Goal: Task Accomplishment & Management: Complete application form

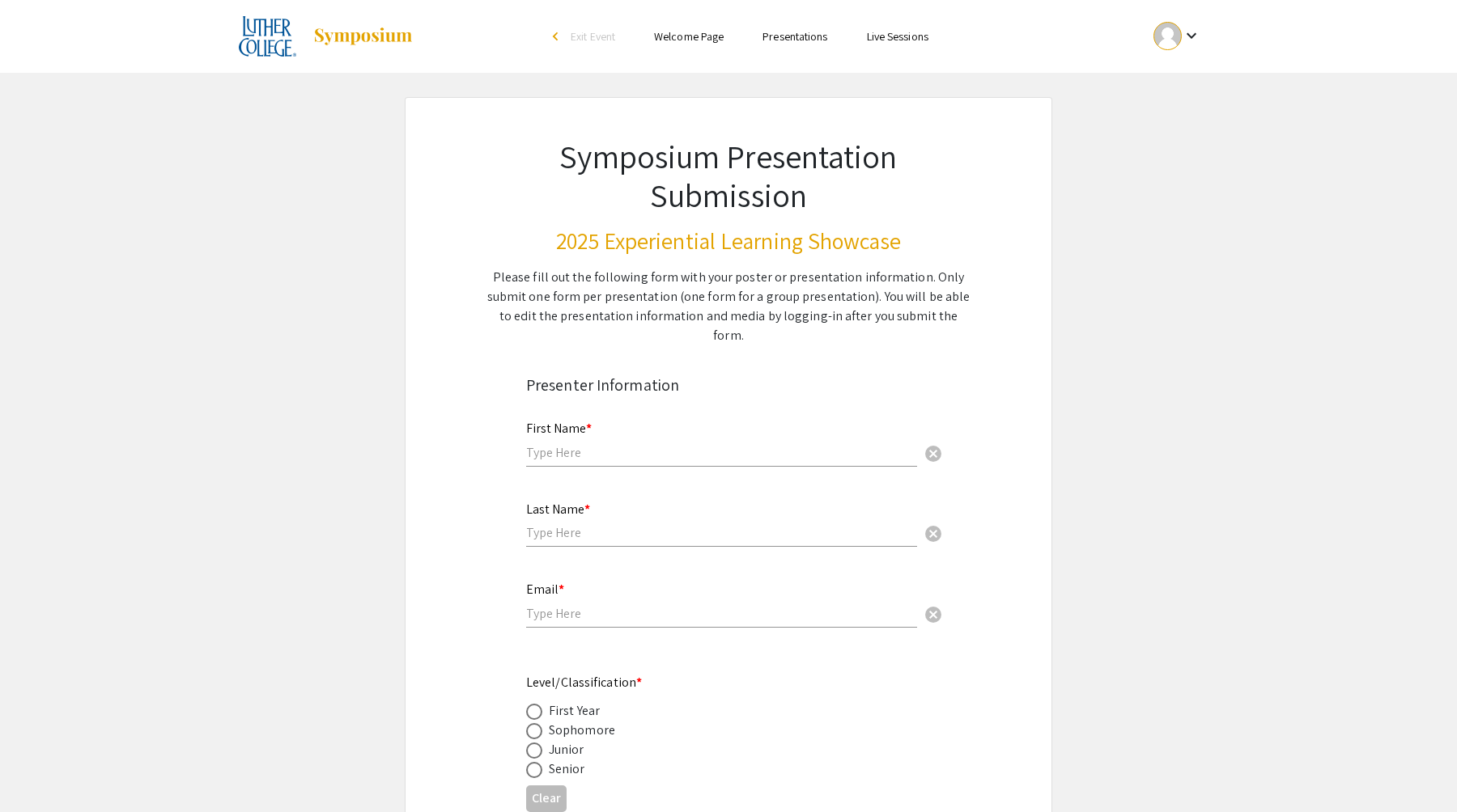
click at [619, 444] on input "text" at bounding box center [722, 453] width 391 height 17
type input "[PERSON_NAME]"
type input "Pfeifer"
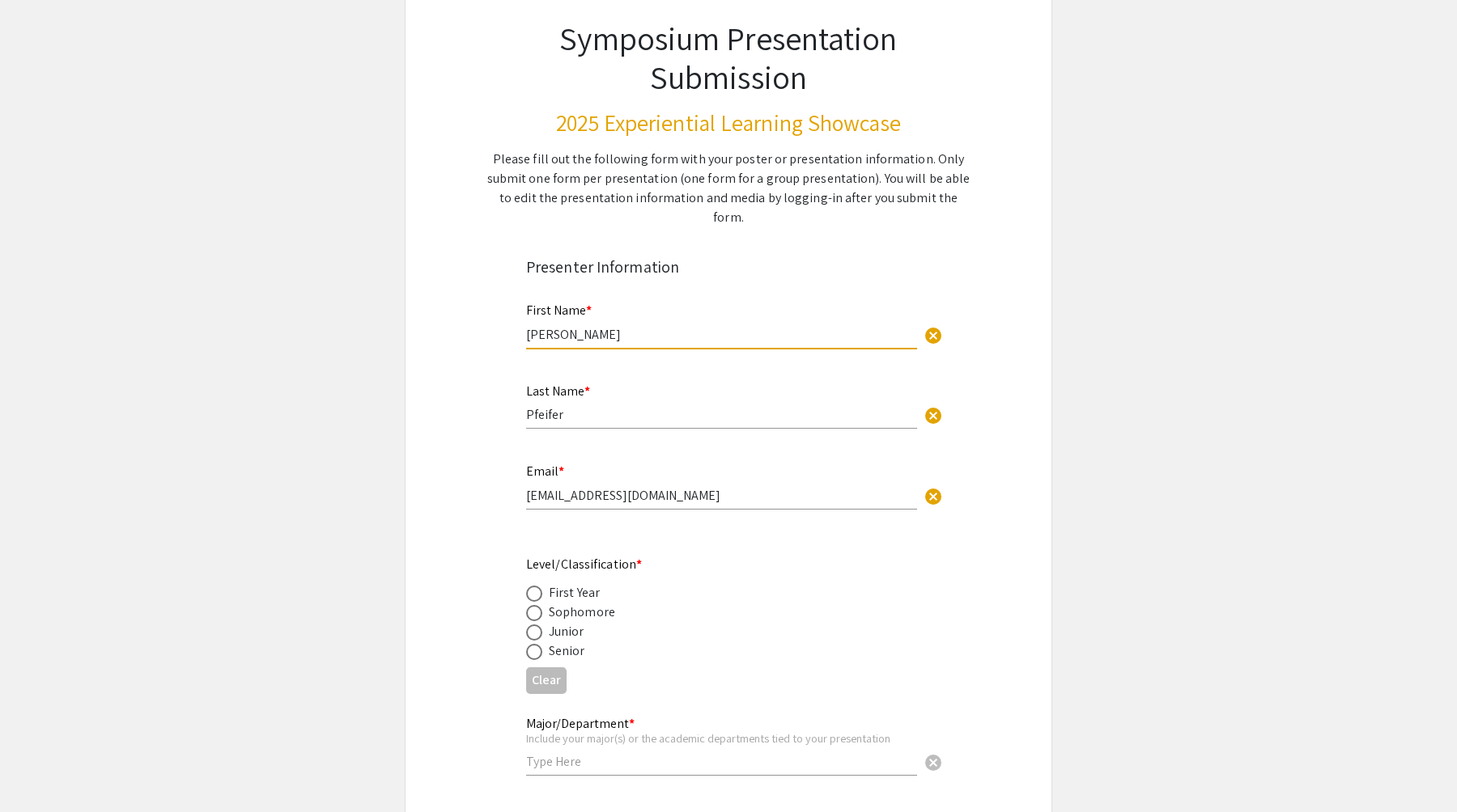
scroll to position [132, 0]
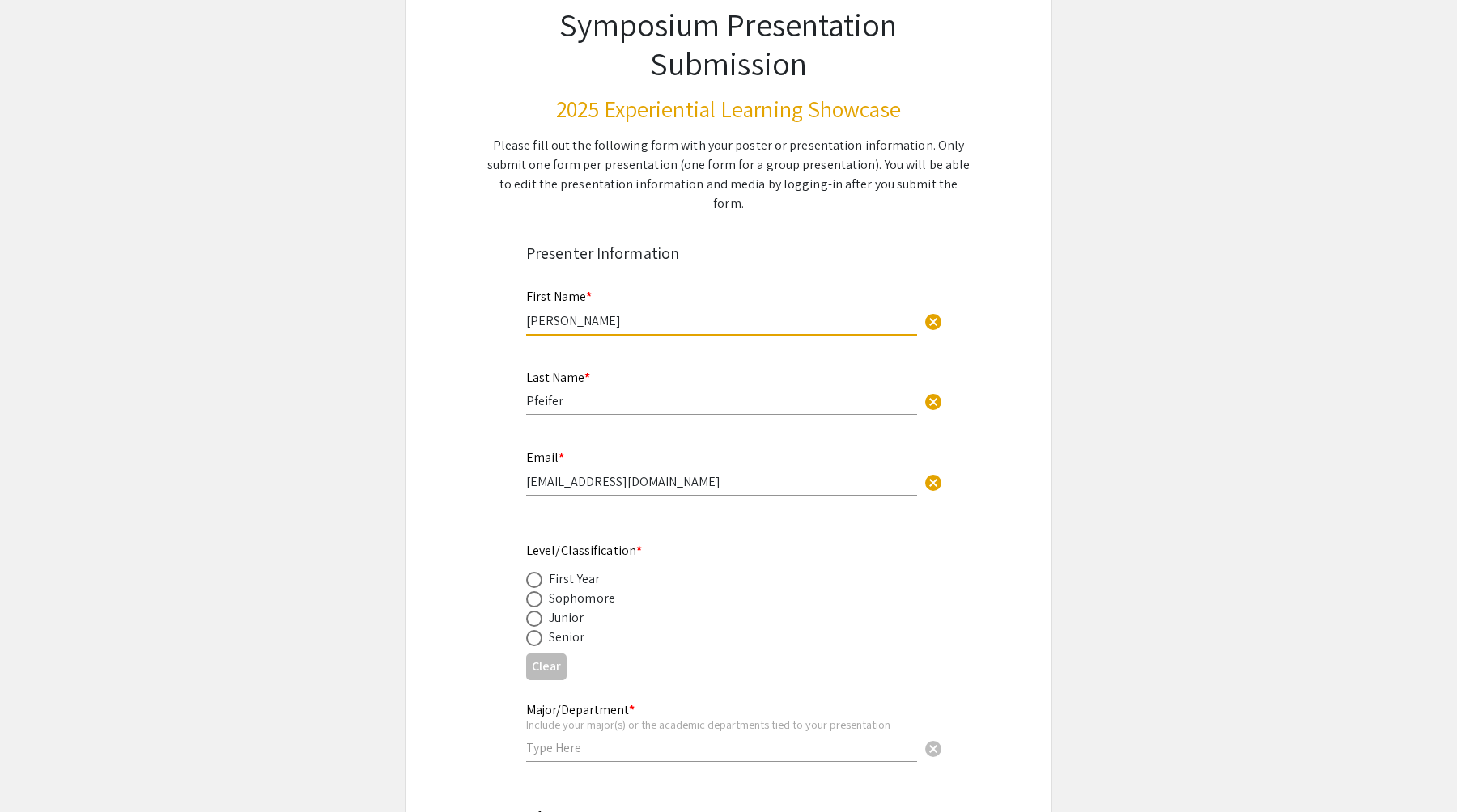
click at [659, 473] on input "[EMAIL_ADDRESS][DOMAIN_NAME]" at bounding box center [722, 481] width 391 height 17
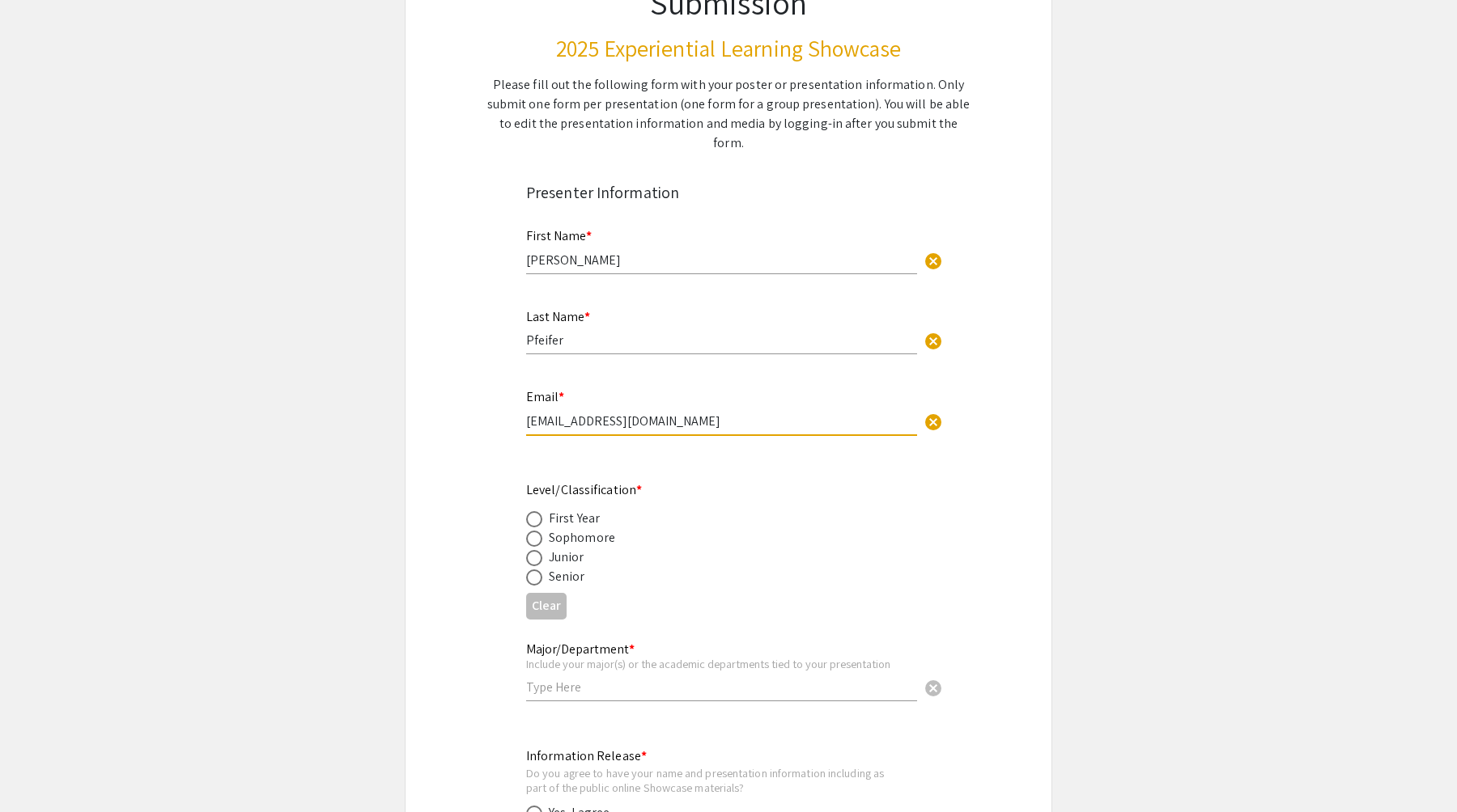
scroll to position [210, 0]
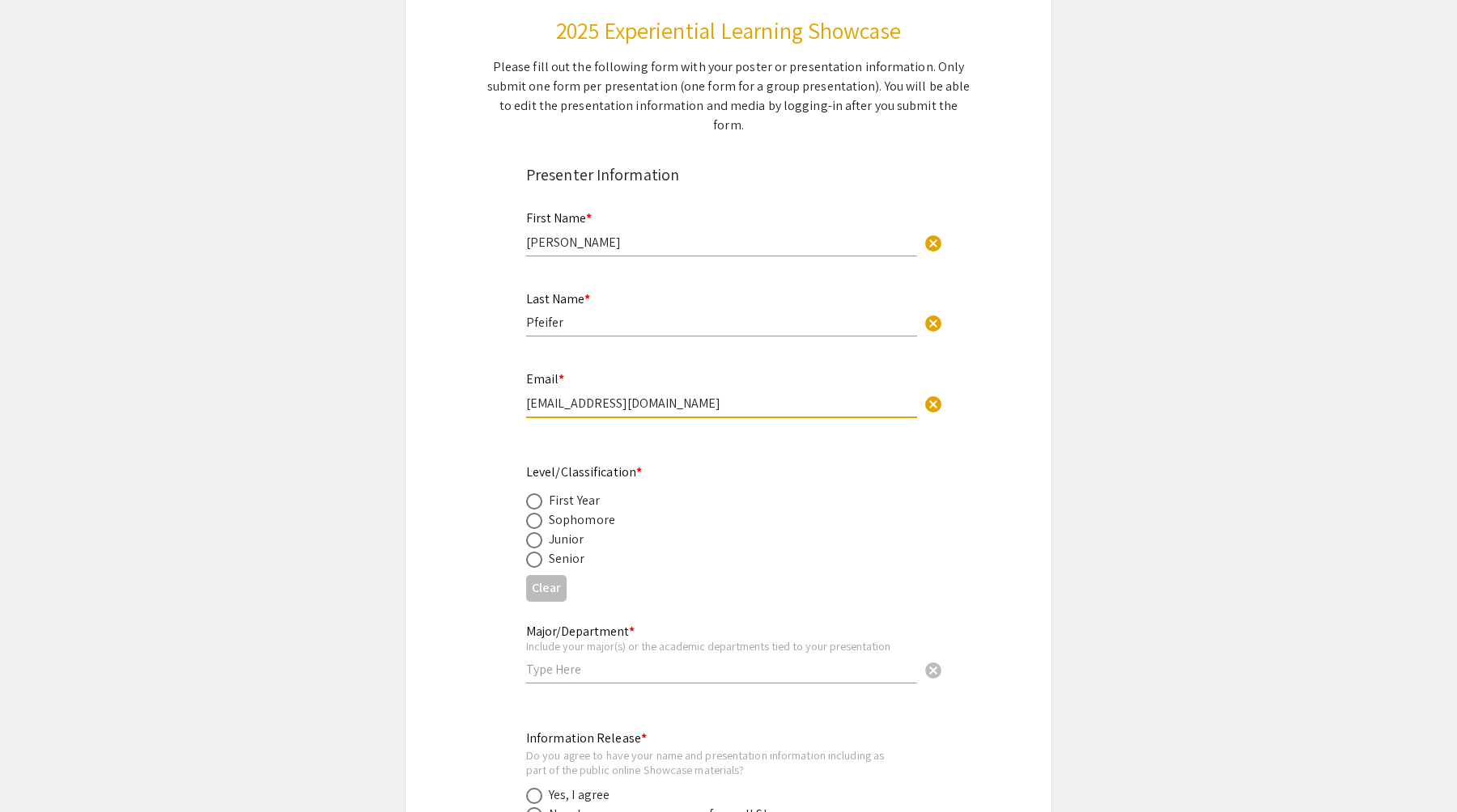
type input "[EMAIL_ADDRESS][DOMAIN_NAME]"
click at [526, 533] on span at bounding box center [534, 540] width 16 height 16
click at [526, 533] on input "radio" at bounding box center [534, 540] width 16 height 16
radio input "true"
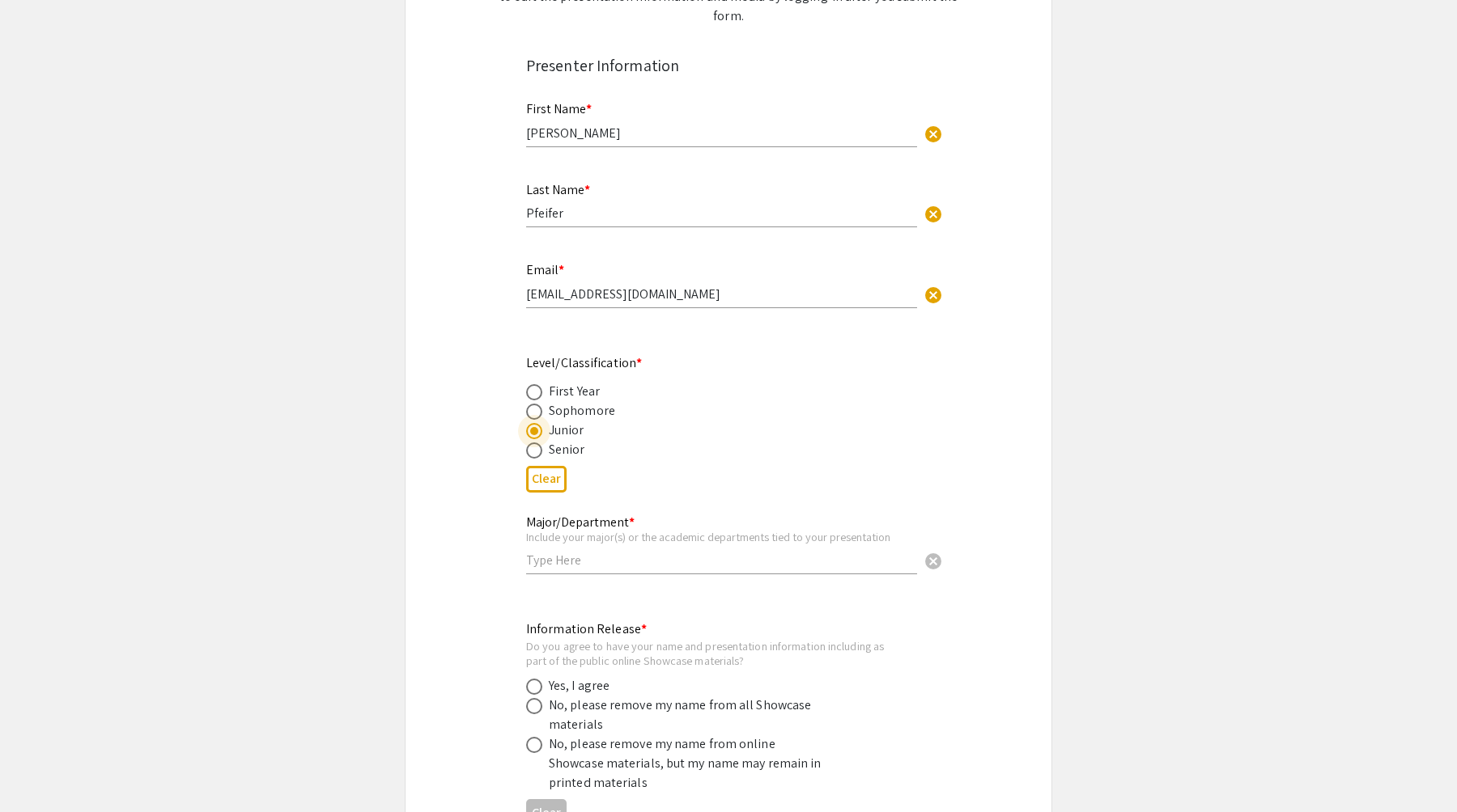
scroll to position [330, 0]
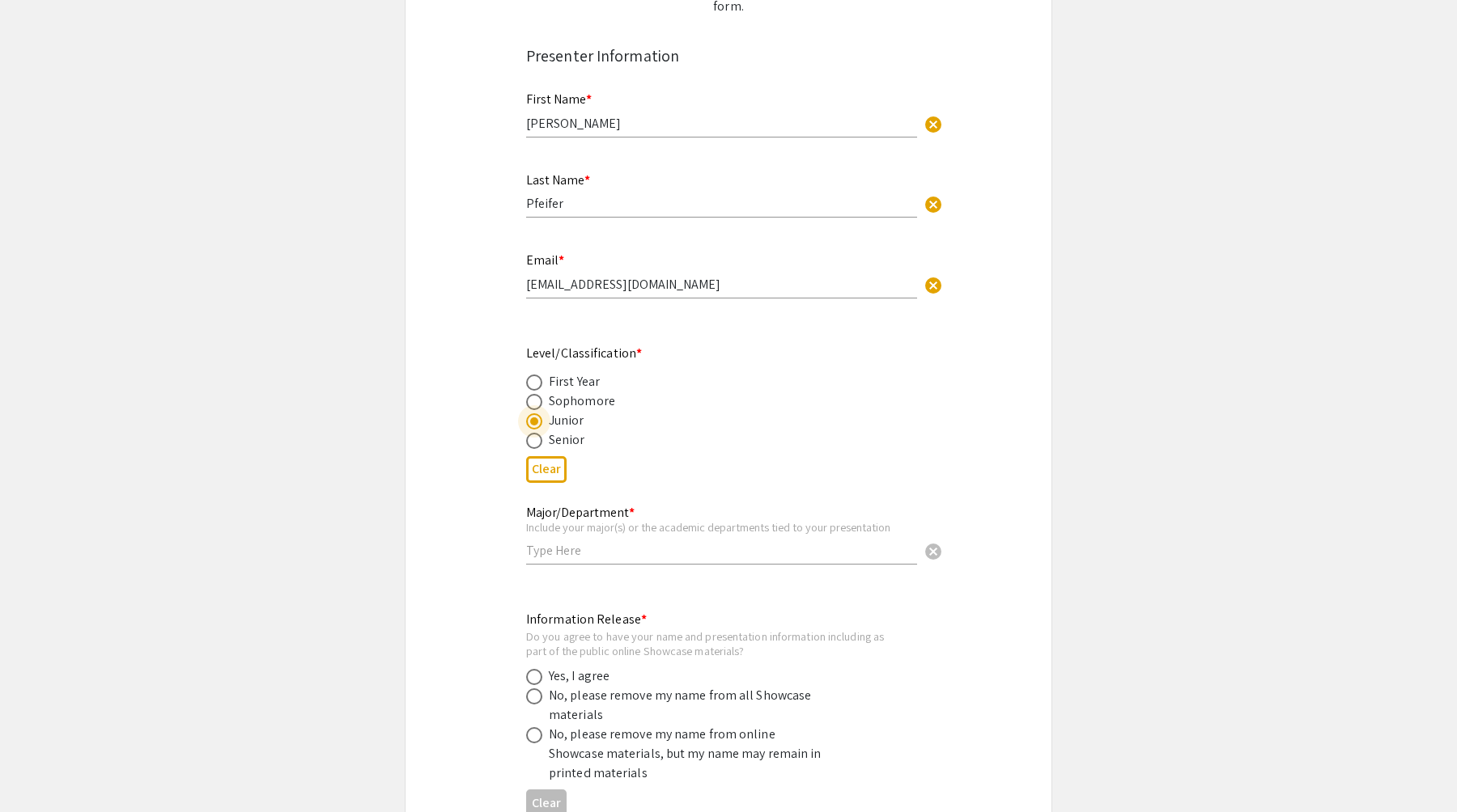
click at [631, 542] on input "text" at bounding box center [722, 550] width 391 height 17
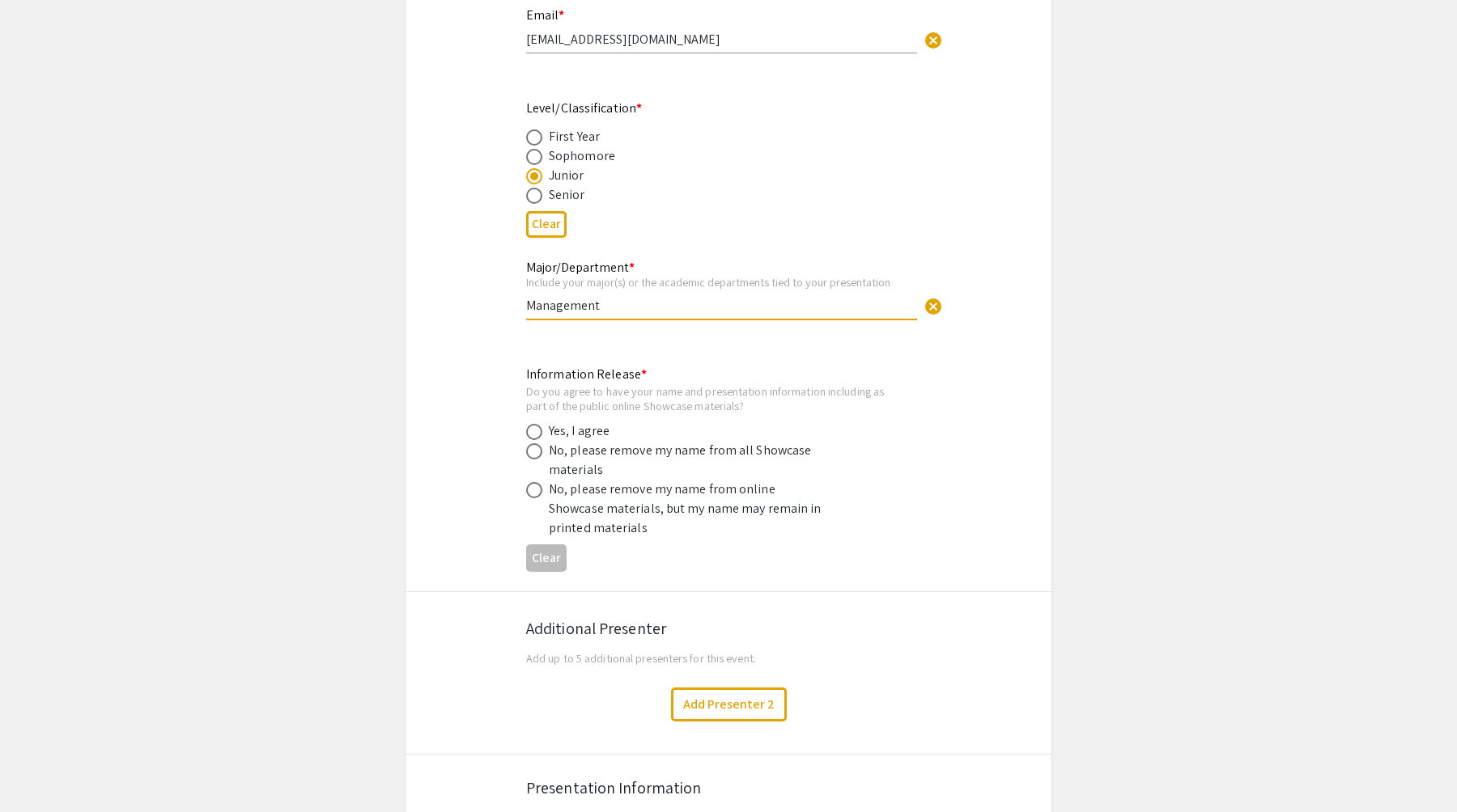
scroll to position [576, 0]
type input "Management"
click at [536, 422] on span at bounding box center [534, 429] width 16 height 16
click at [536, 422] on input "radio" at bounding box center [534, 429] width 16 height 16
radio input "true"
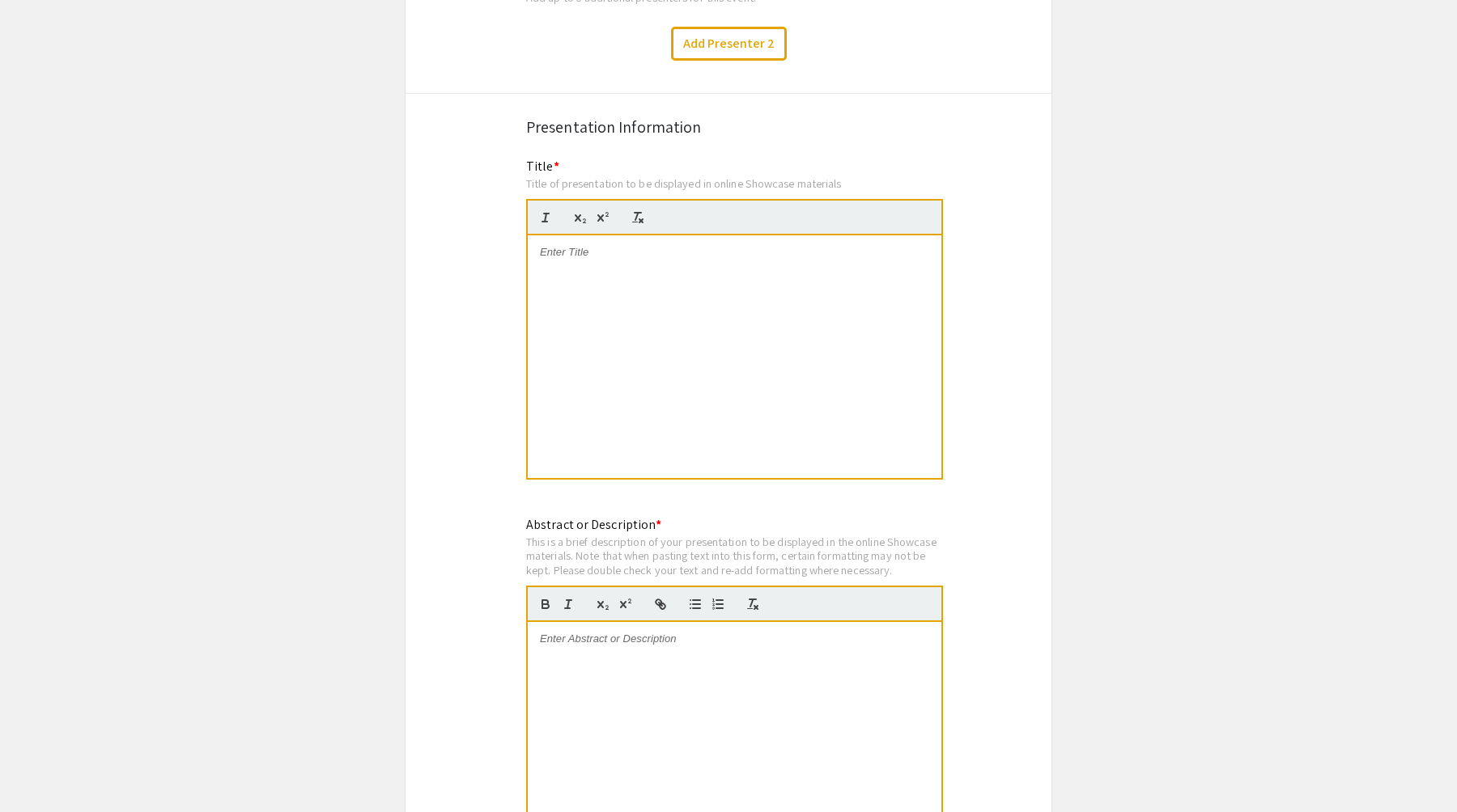
scroll to position [1267, 0]
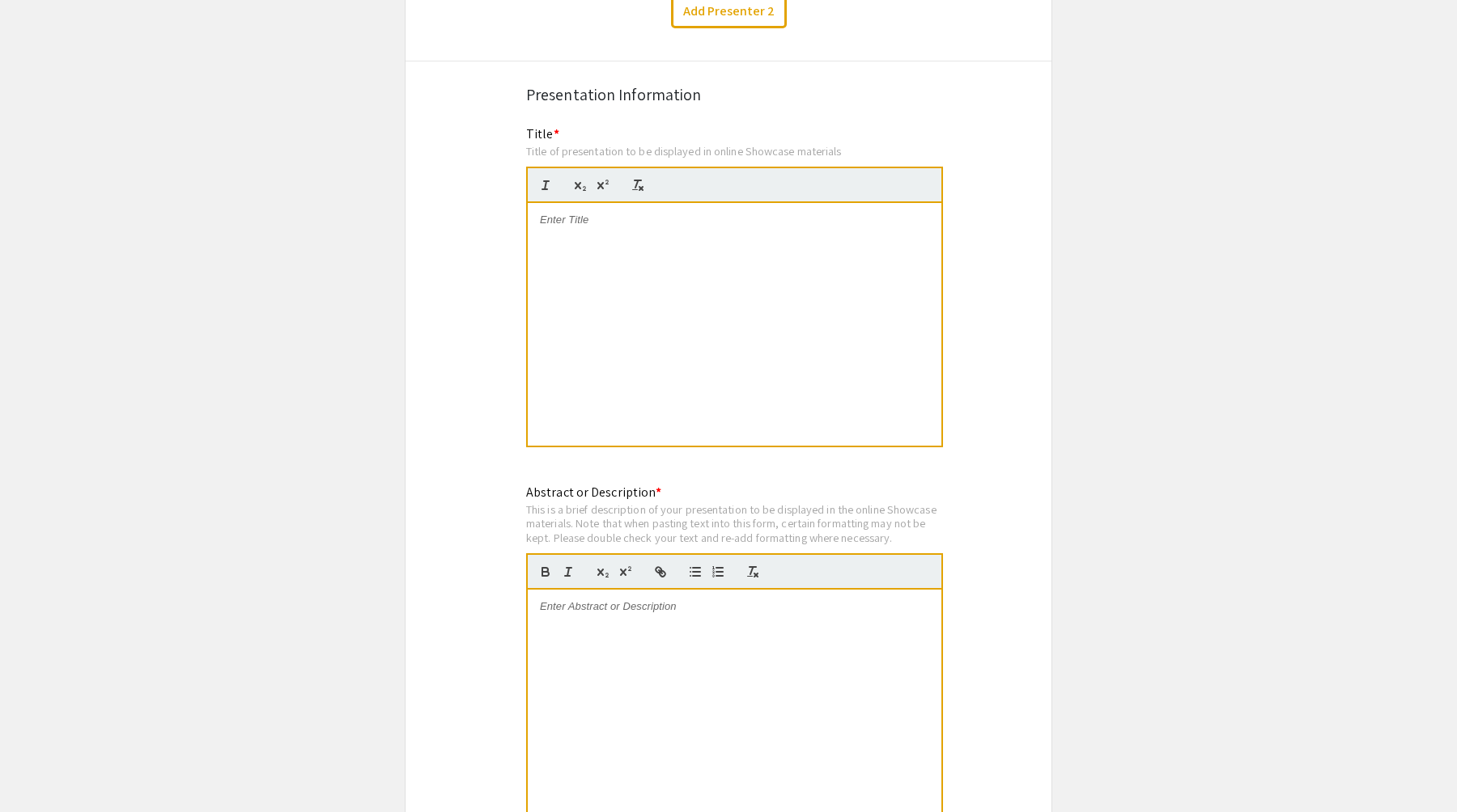
click at [617, 220] on div at bounding box center [734, 324] width 414 height 243
click at [686, 599] on div at bounding box center [734, 710] width 414 height 243
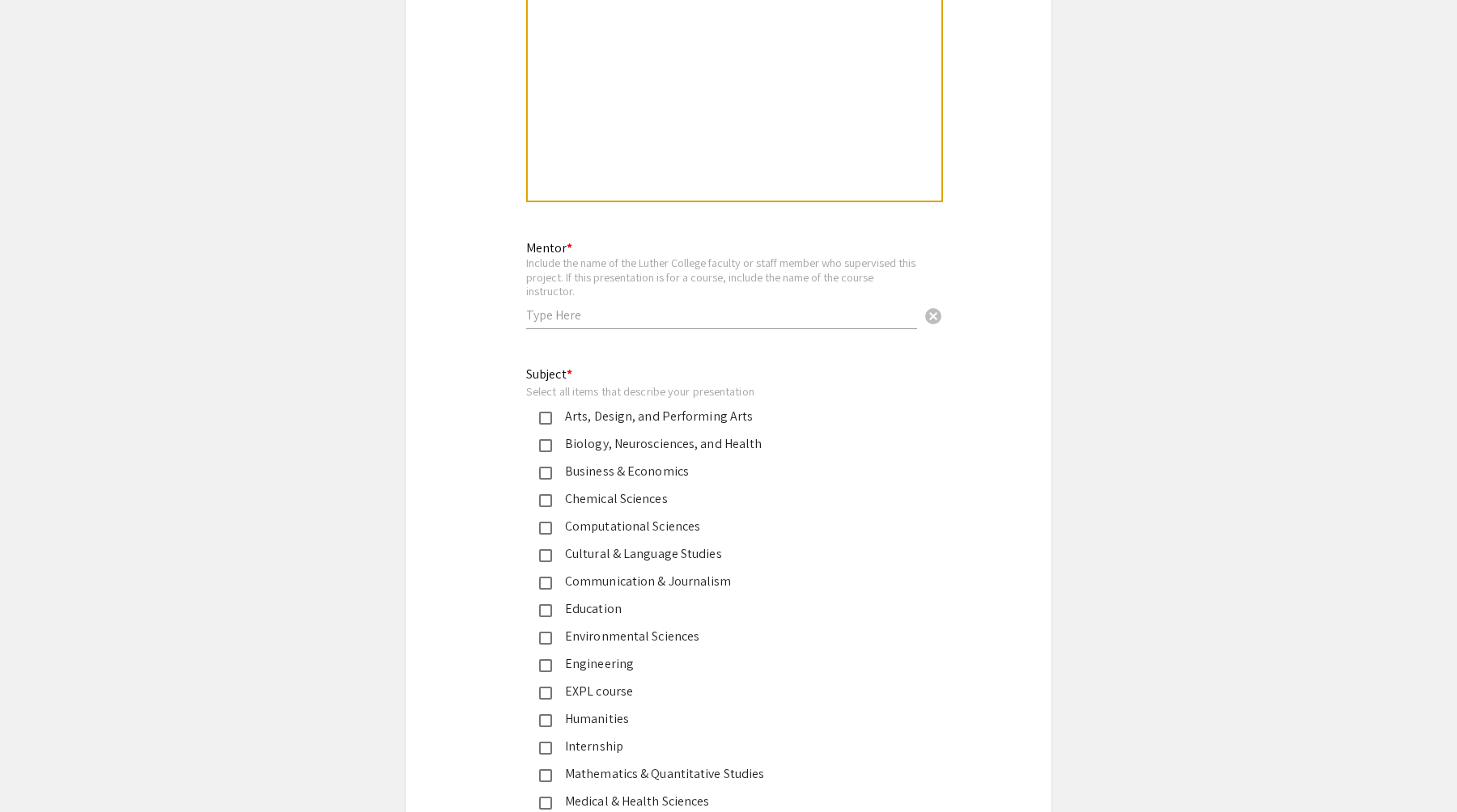
scroll to position [1939, 0]
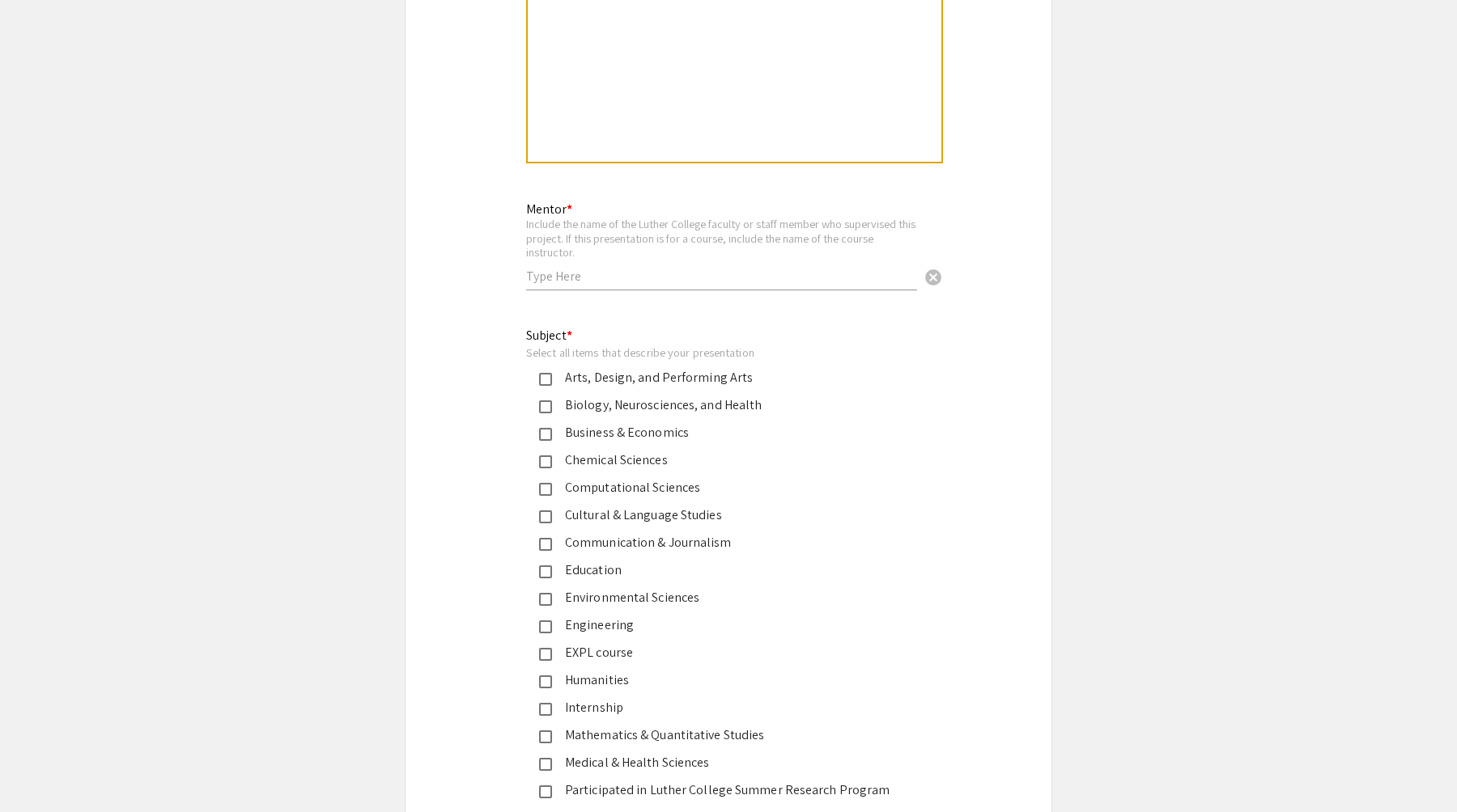
click at [621, 268] on input "text" at bounding box center [722, 277] width 391 height 17
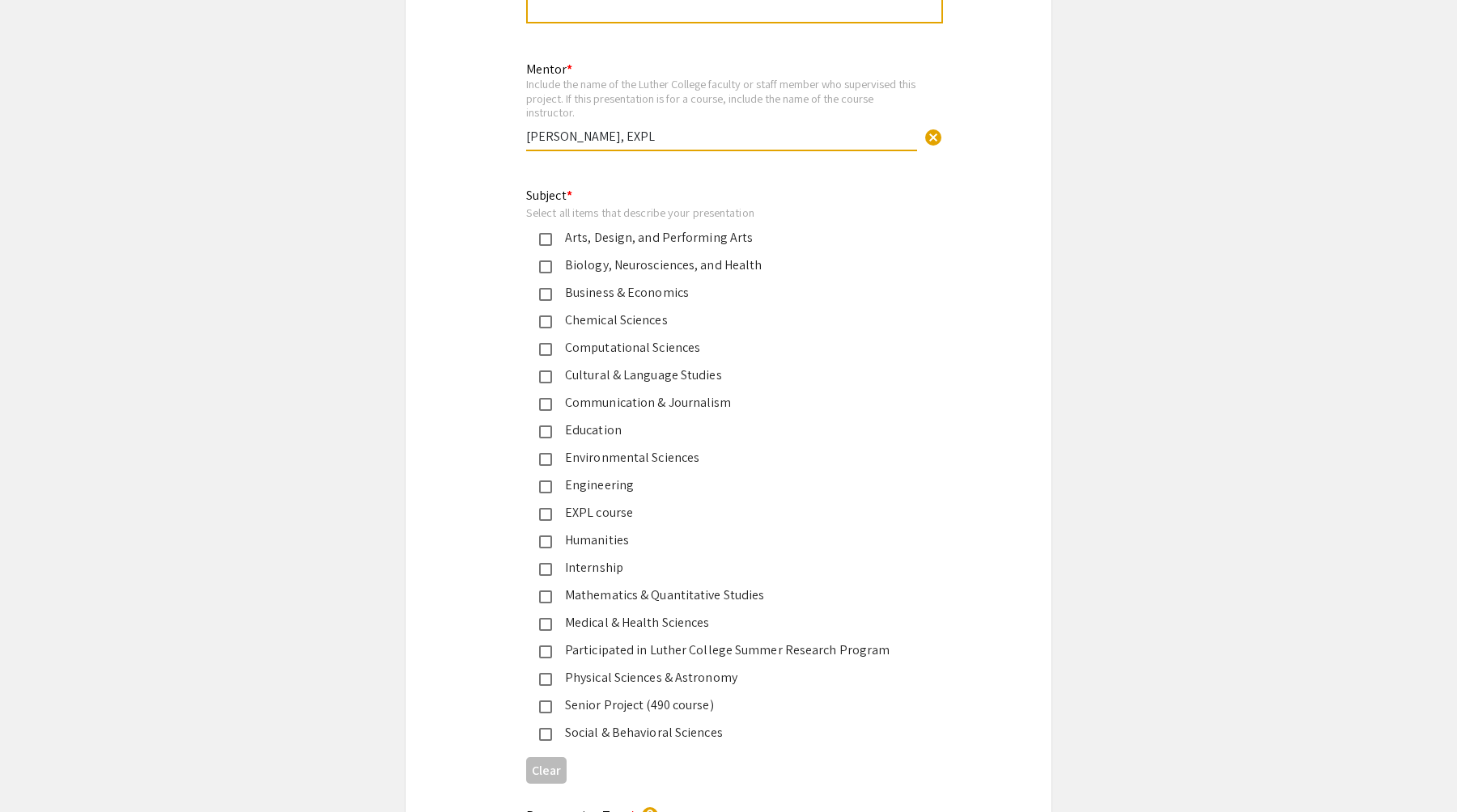
scroll to position [2110, 0]
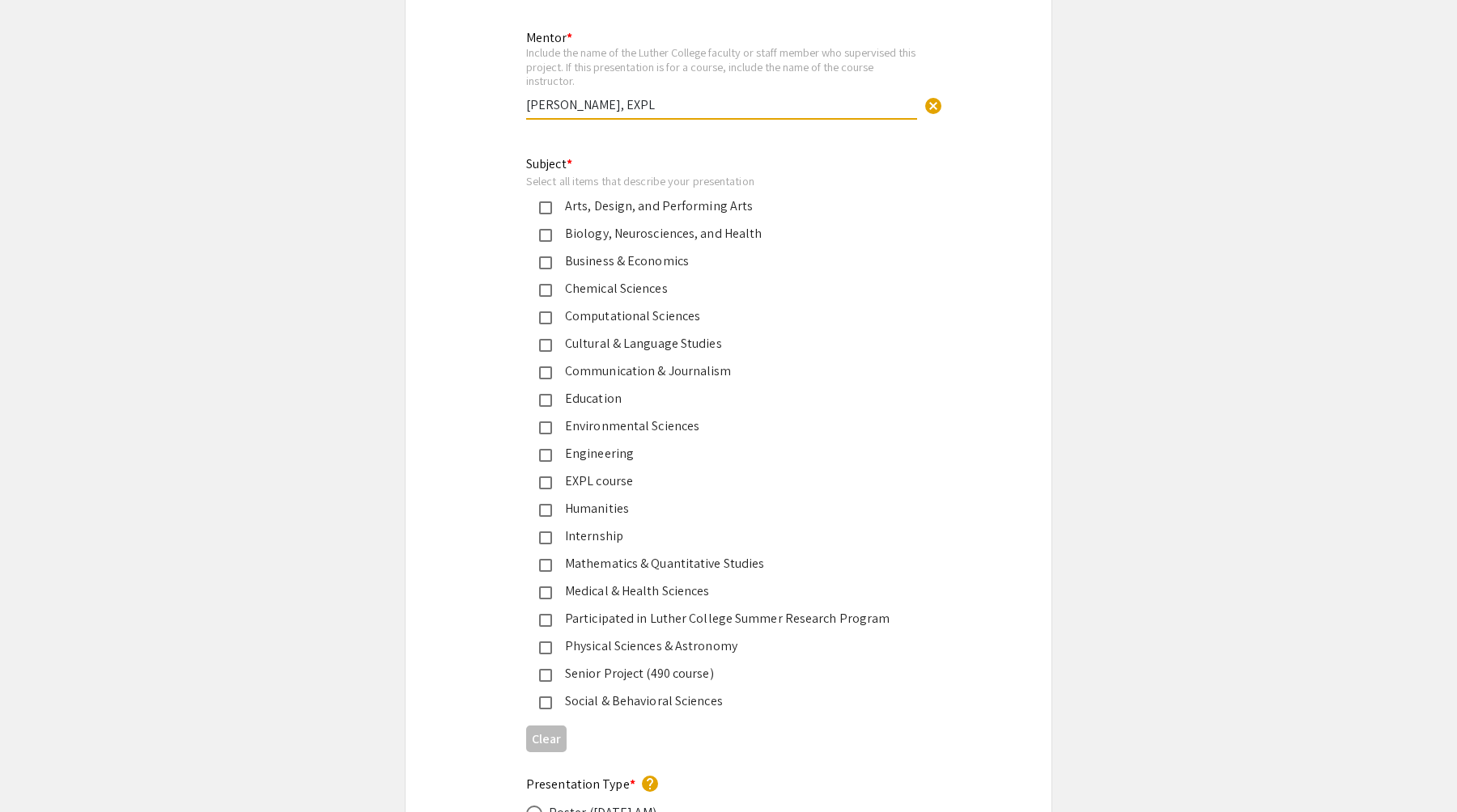
click at [545, 256] on mat-pseudo-checkbox at bounding box center [546, 263] width 13 height 13
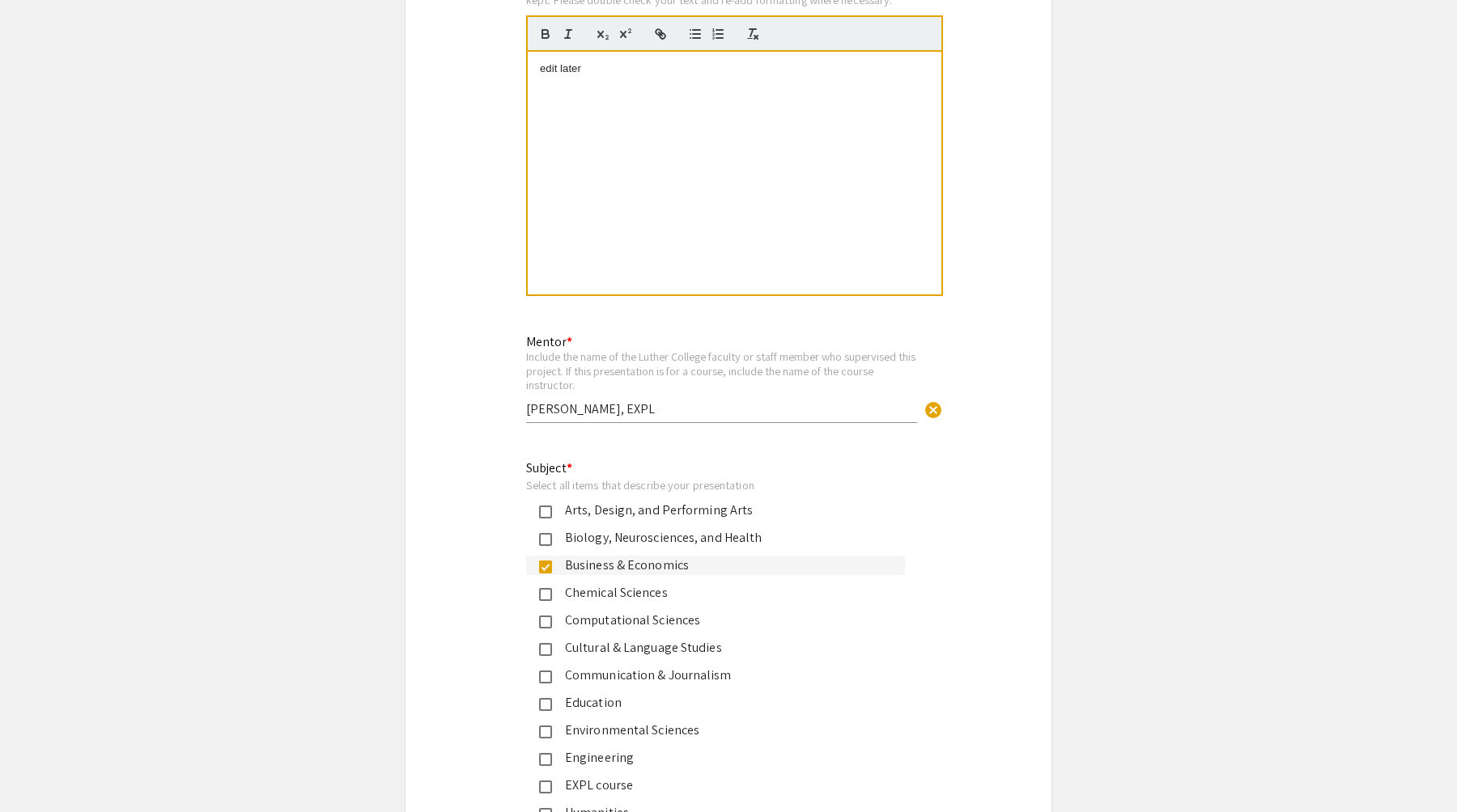
scroll to position [1759, 0]
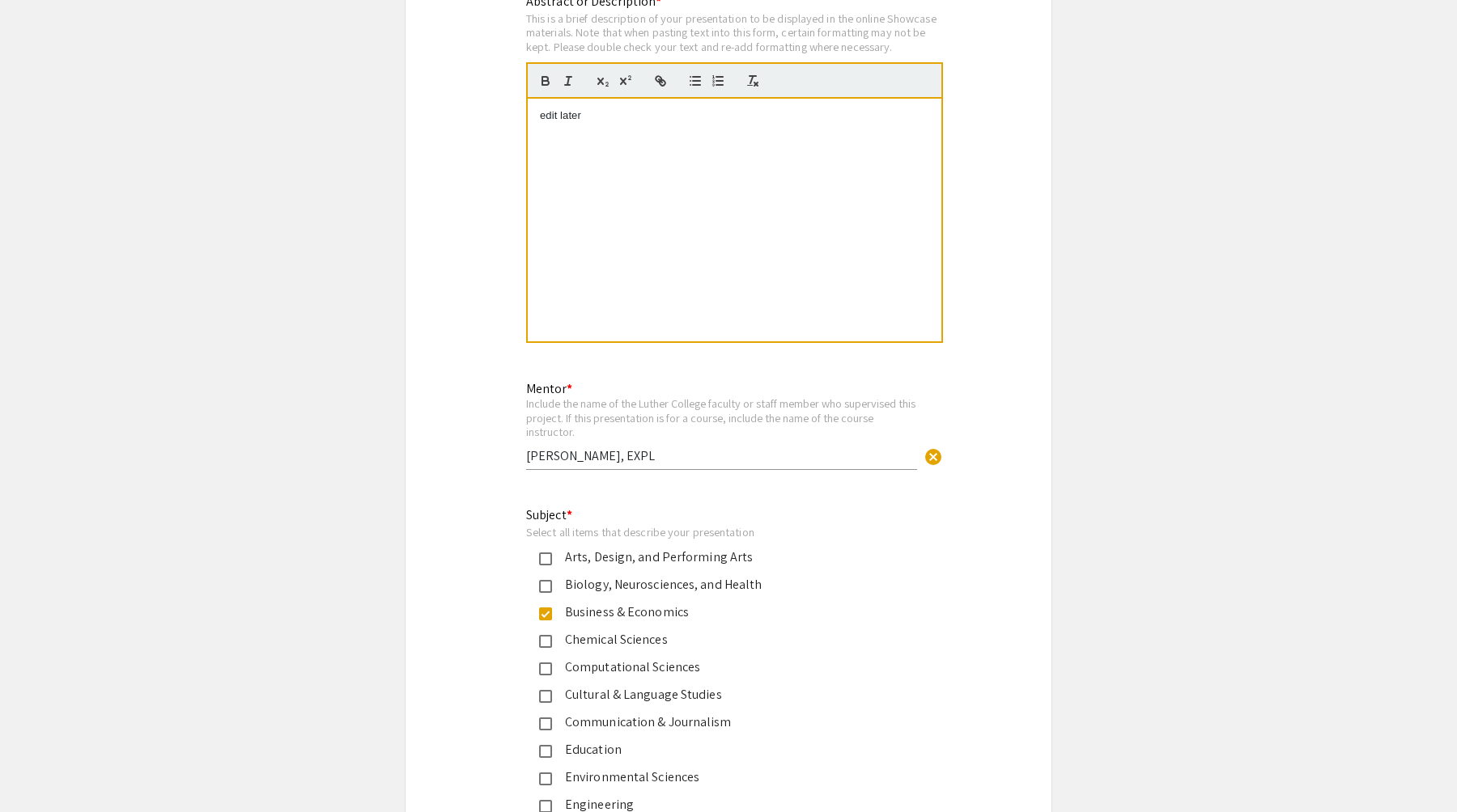
click at [599, 447] on input "[PERSON_NAME], EXPL" at bounding box center [722, 455] width 391 height 17
paste input "[PERSON_NAME]"
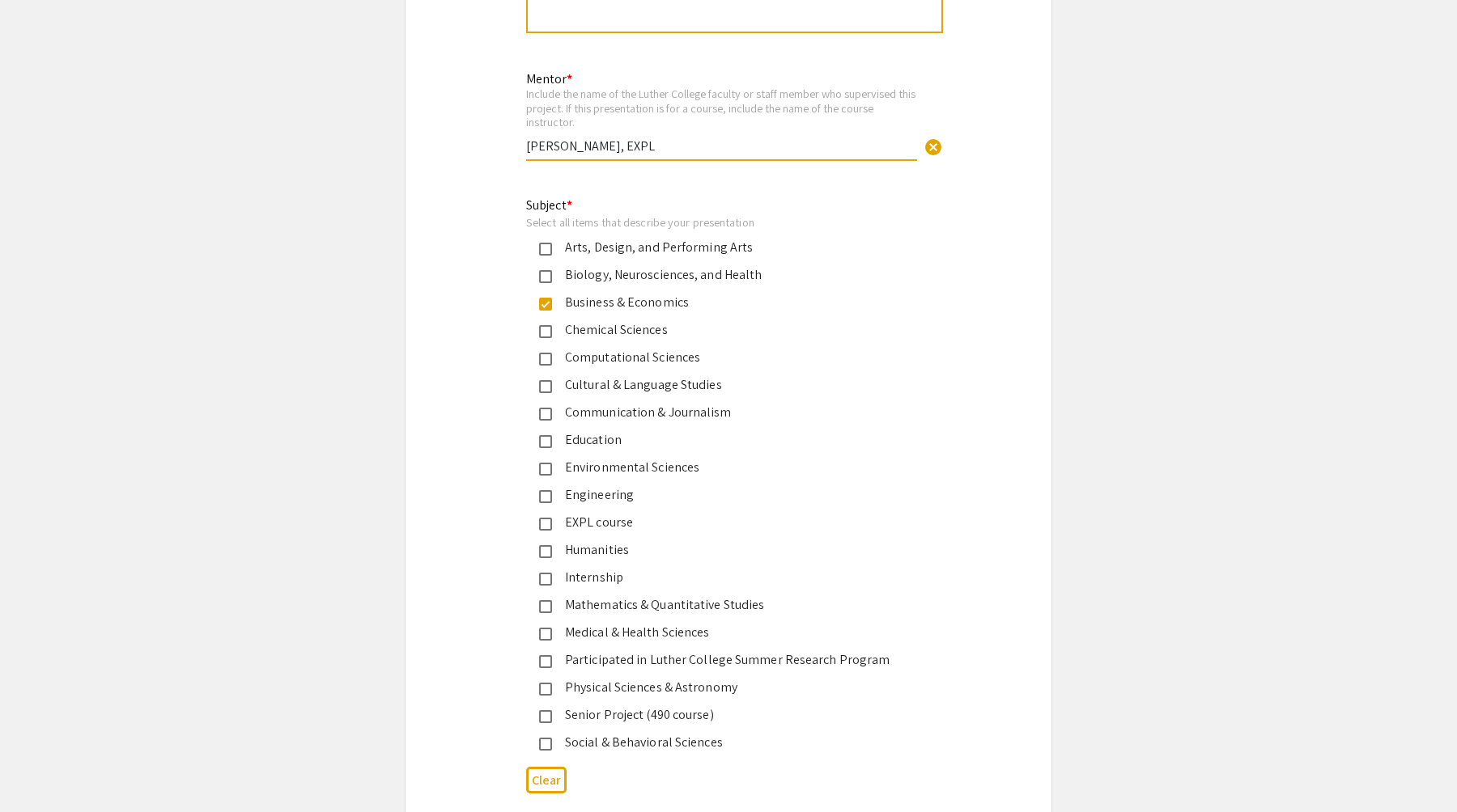
scroll to position [2081, 0]
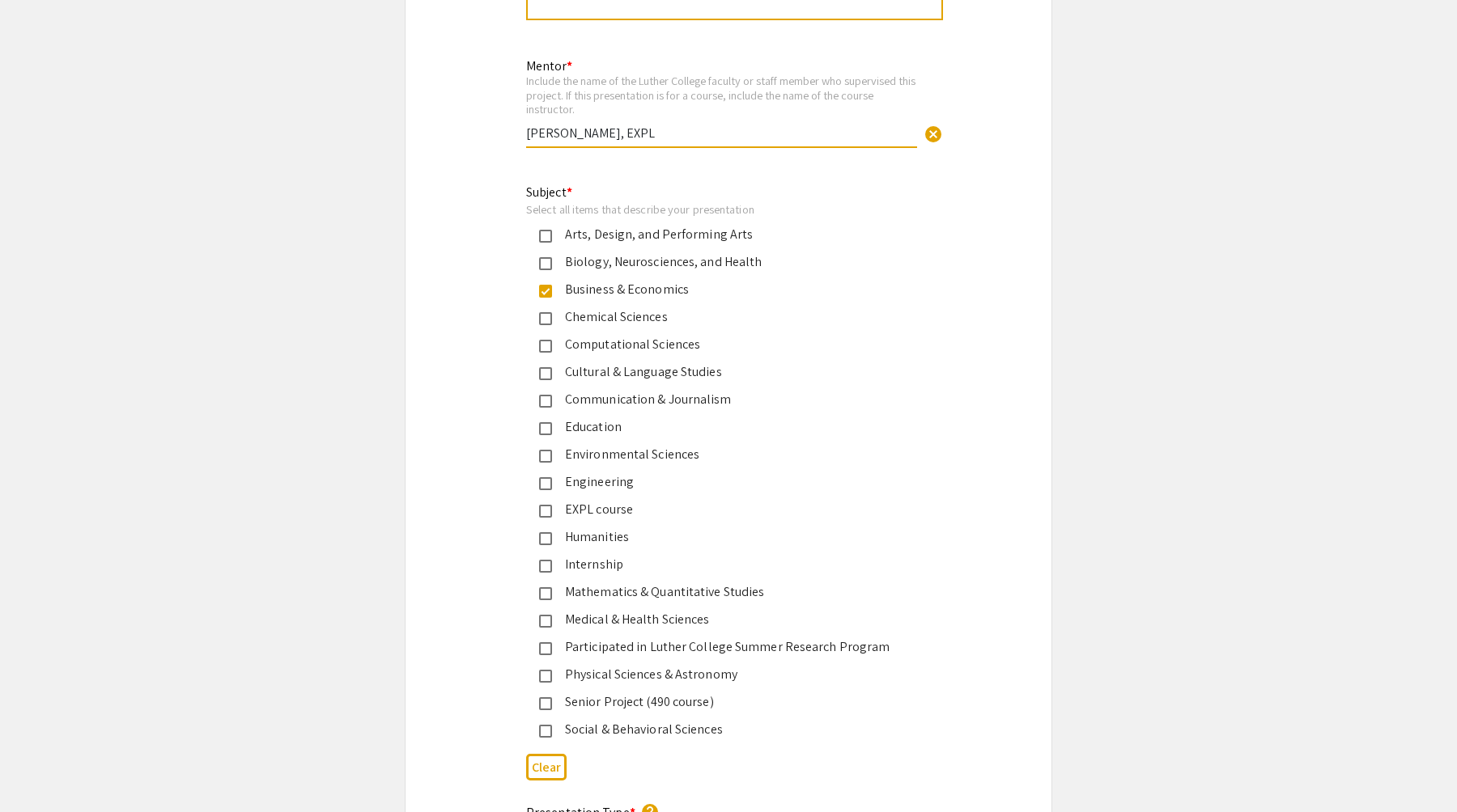
type input "[PERSON_NAME], EXPL"
click at [540, 505] on mat-pseudo-checkbox at bounding box center [546, 511] width 13 height 13
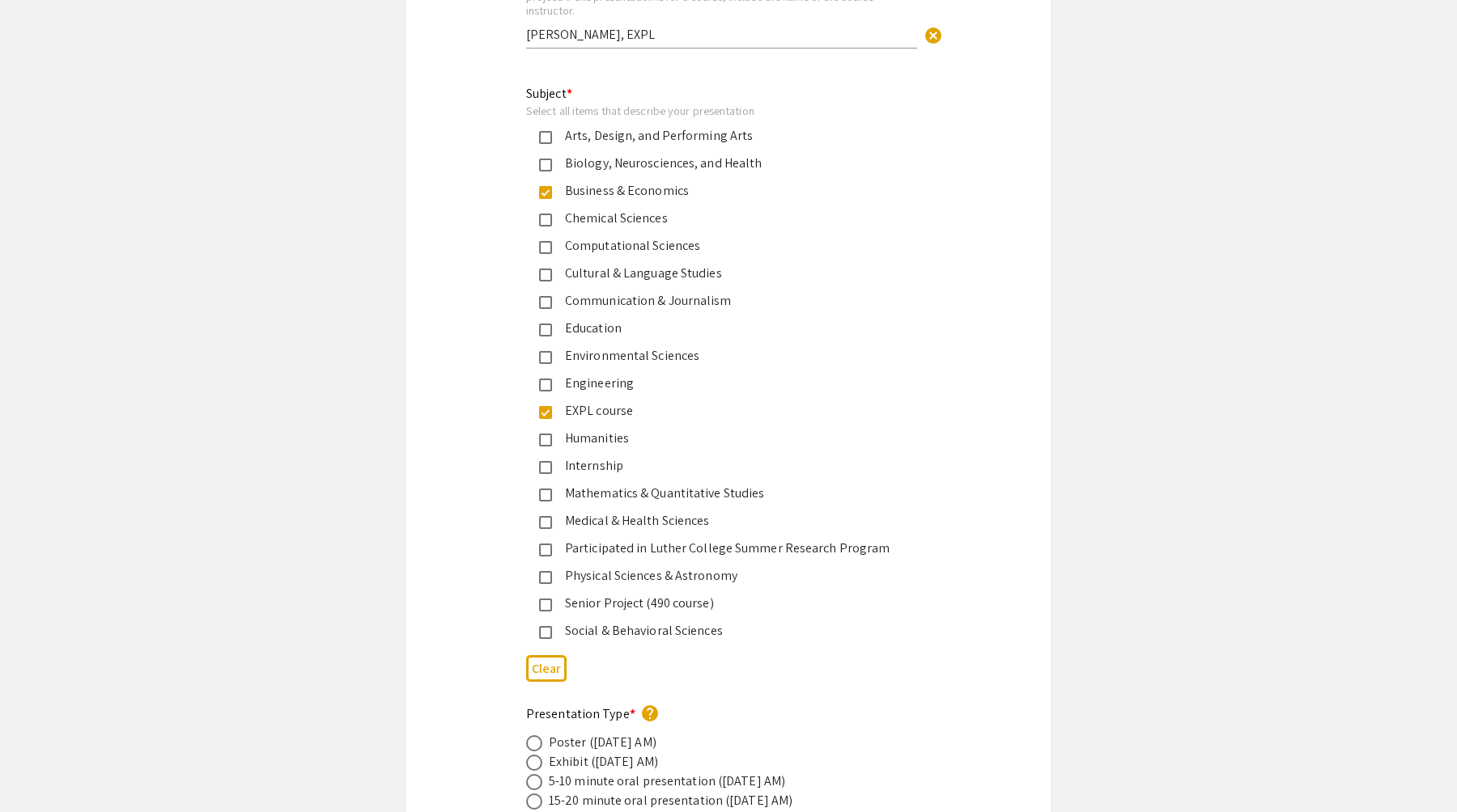
scroll to position [2190, 0]
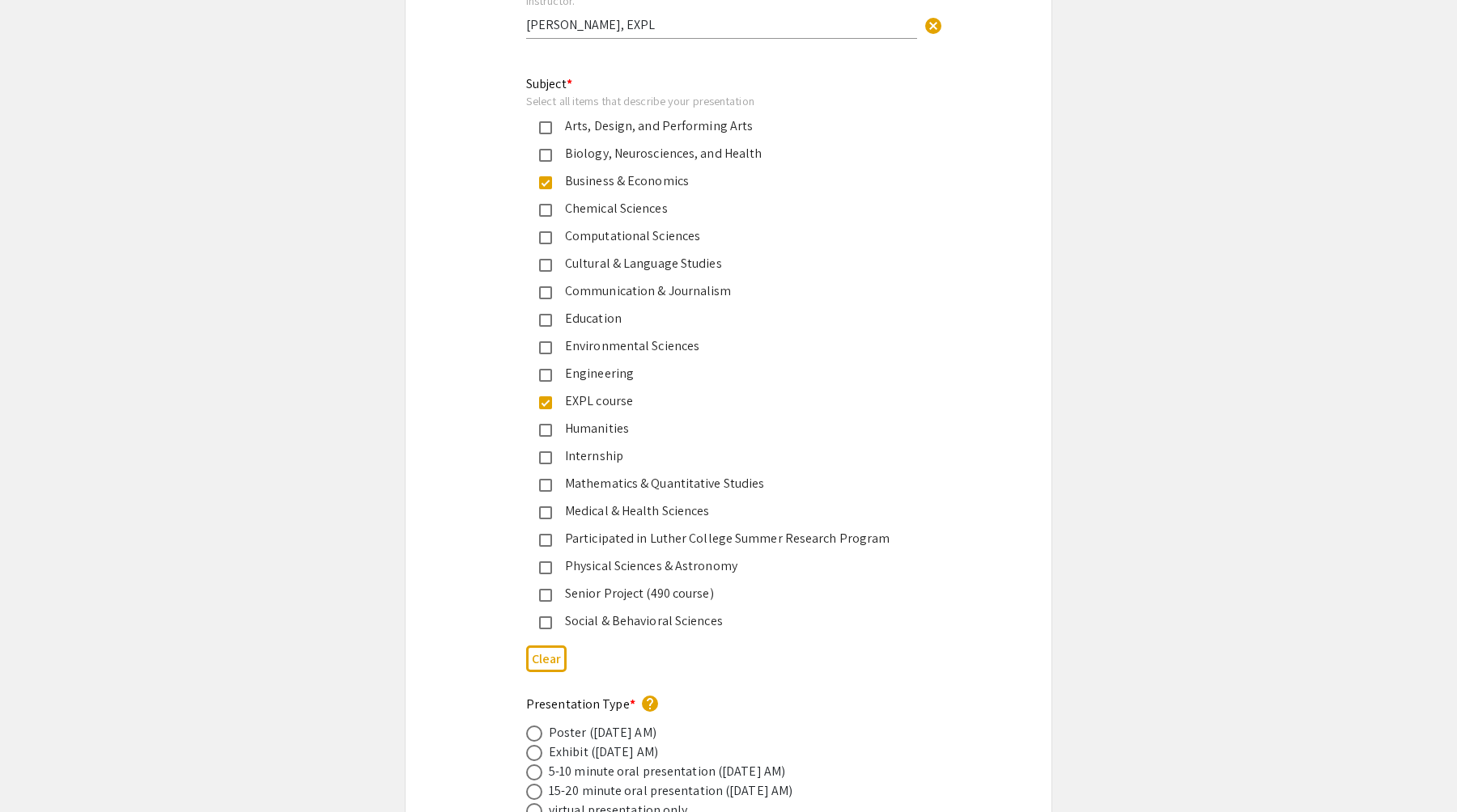
click at [543, 452] on mat-pseudo-checkbox at bounding box center [546, 458] width 13 height 13
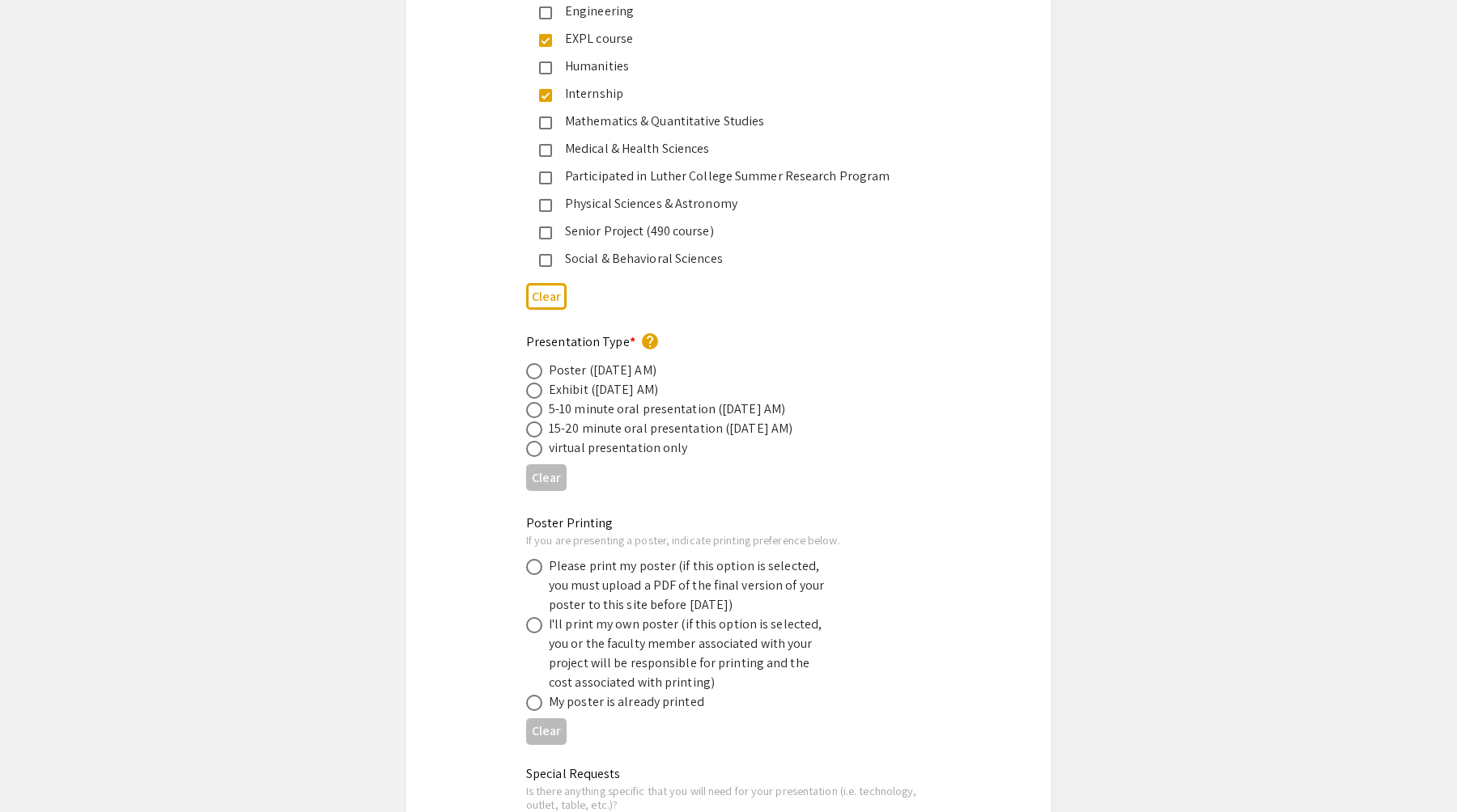
scroll to position [2567, 0]
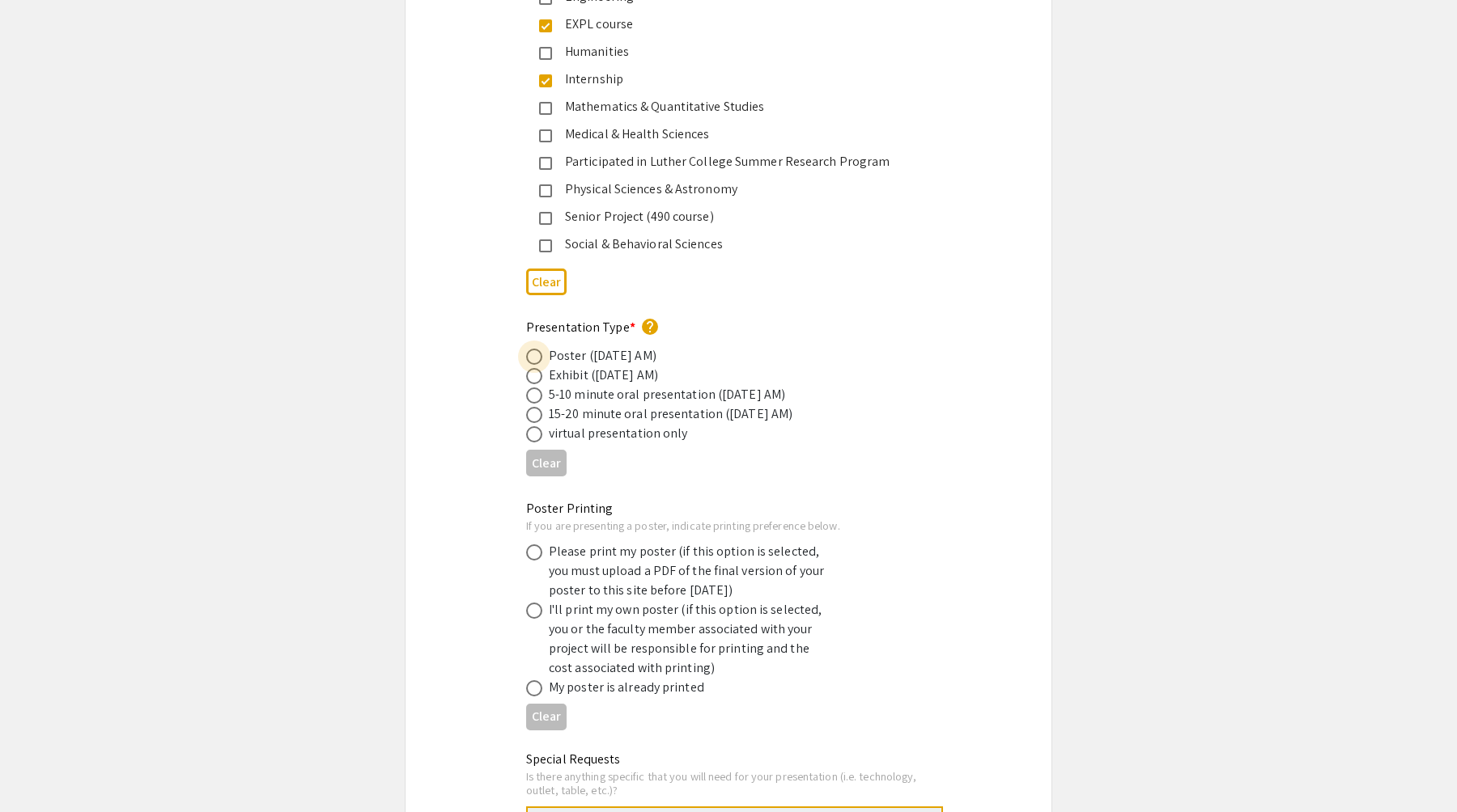
click at [536, 348] on span at bounding box center [534, 356] width 16 height 16
click at [536, 348] on input "radio" at bounding box center [534, 356] width 16 height 16
radio input "true"
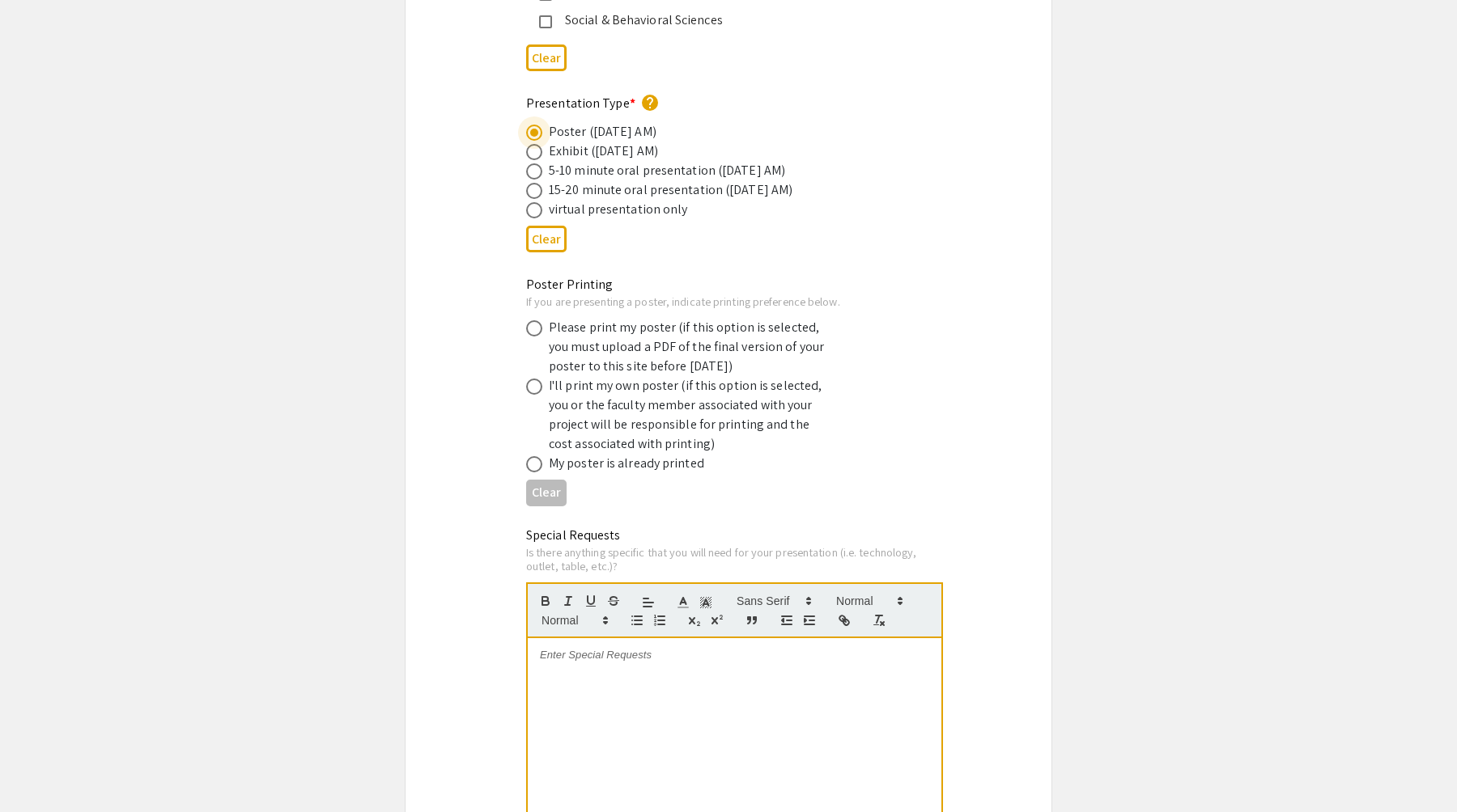
scroll to position [2795, 0]
click at [538, 318] on span at bounding box center [534, 325] width 16 height 16
click at [538, 318] on input "radio" at bounding box center [534, 325] width 16 height 16
radio input "true"
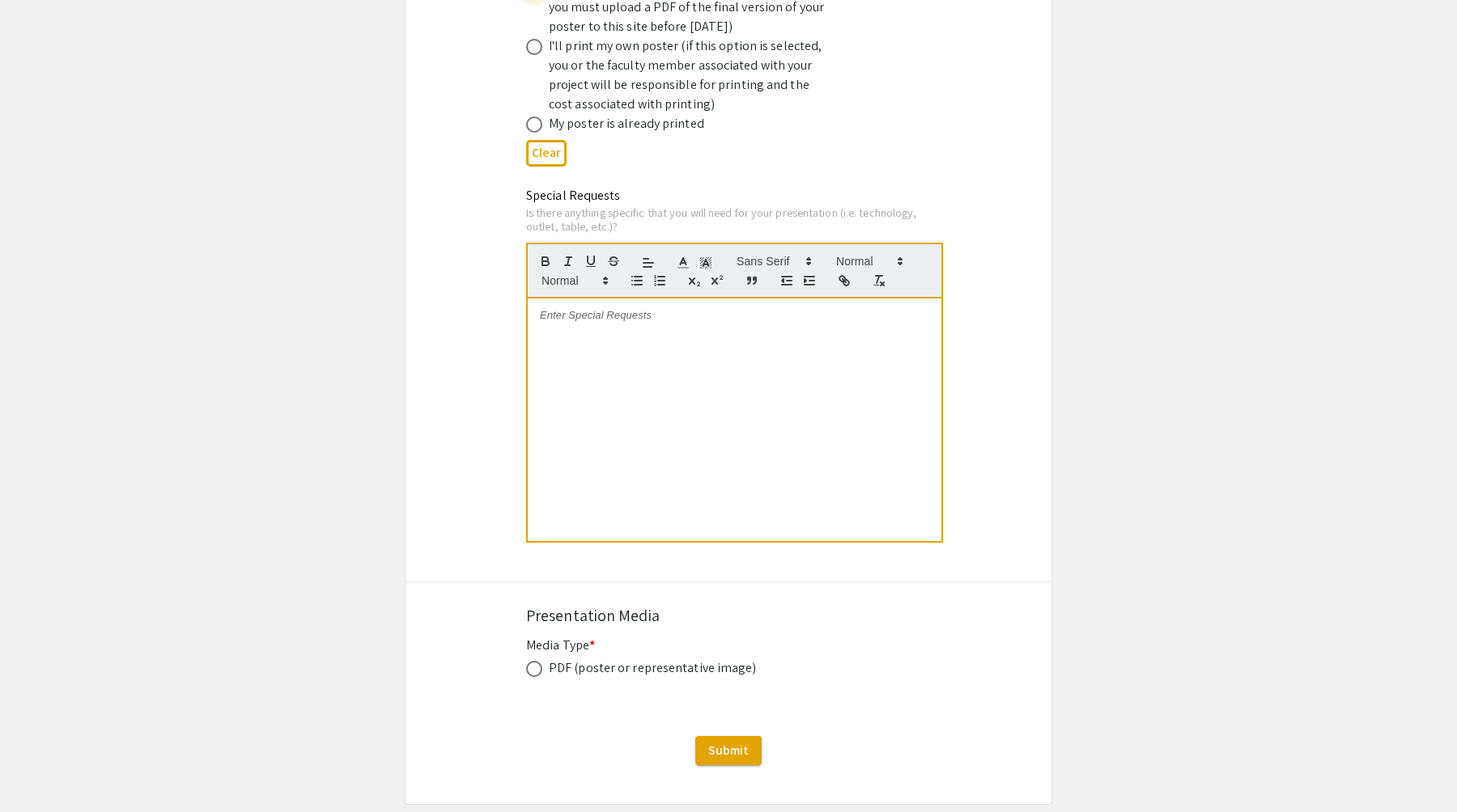
scroll to position [3199, 0]
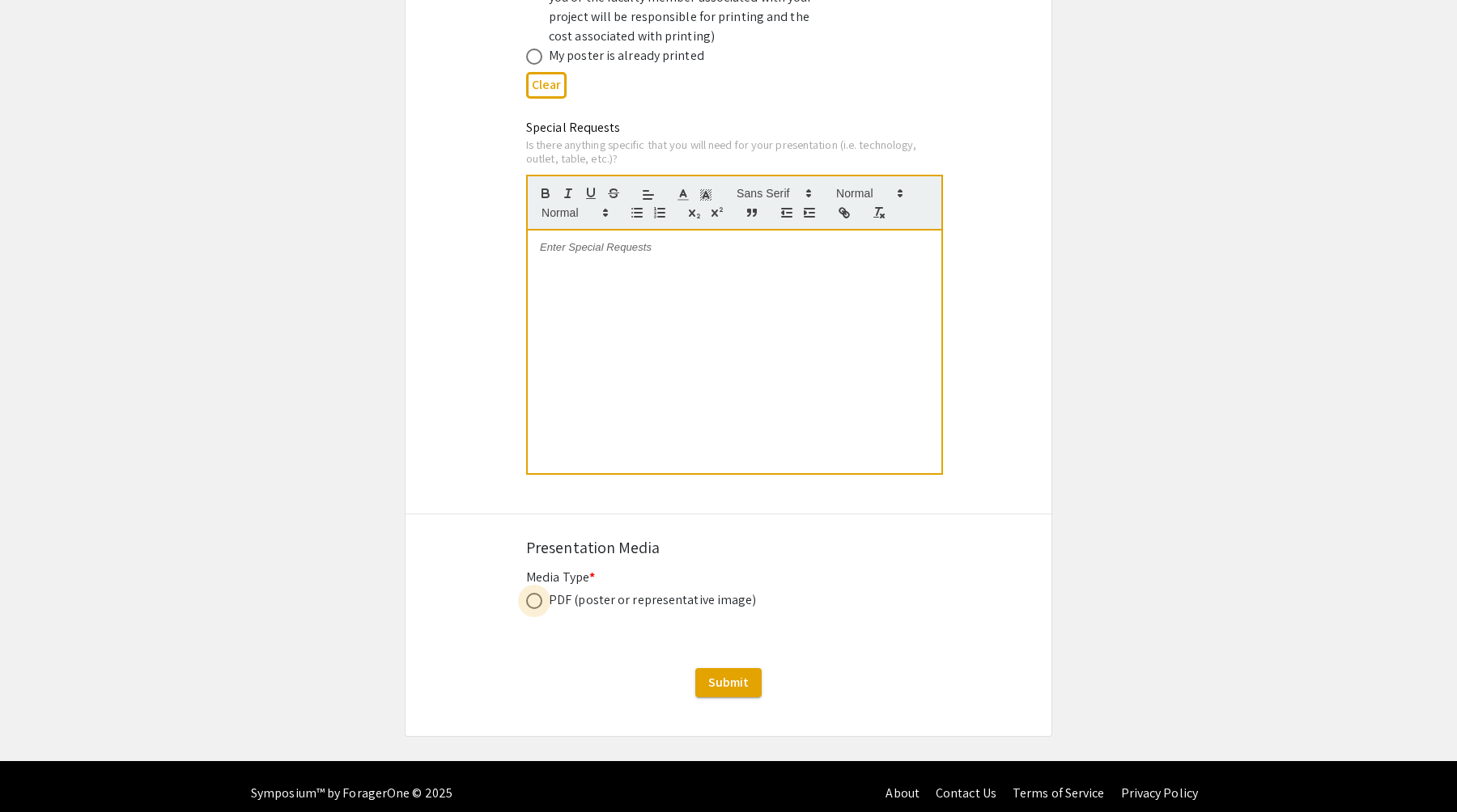
click at [537, 593] on span at bounding box center [534, 601] width 16 height 16
click at [537, 593] on input "radio" at bounding box center [534, 601] width 16 height 16
radio input "true"
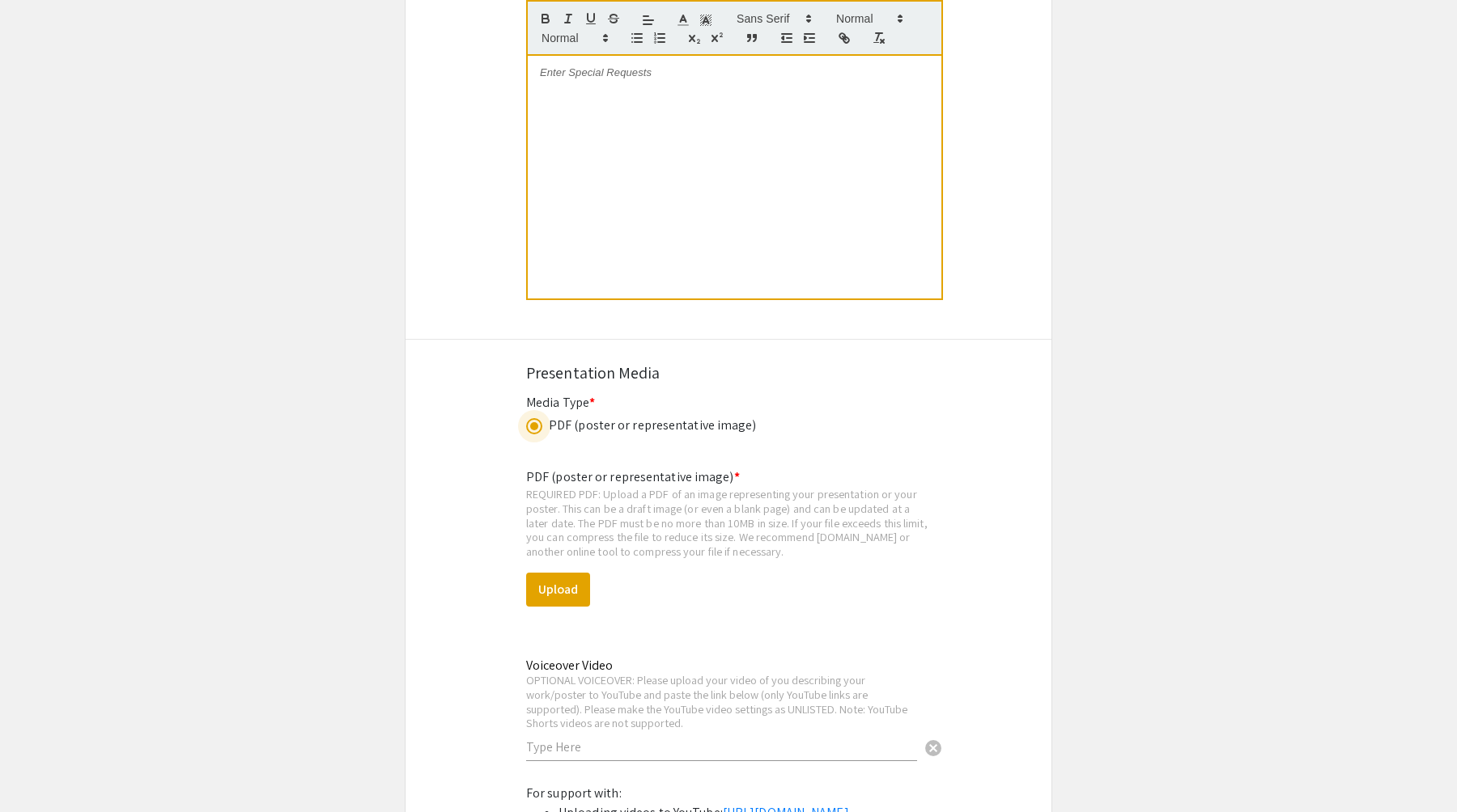
scroll to position [3375, 0]
click at [530, 422] on span at bounding box center [534, 426] width 8 height 8
click at [529, 417] on input "radio" at bounding box center [534, 425] width 16 height 16
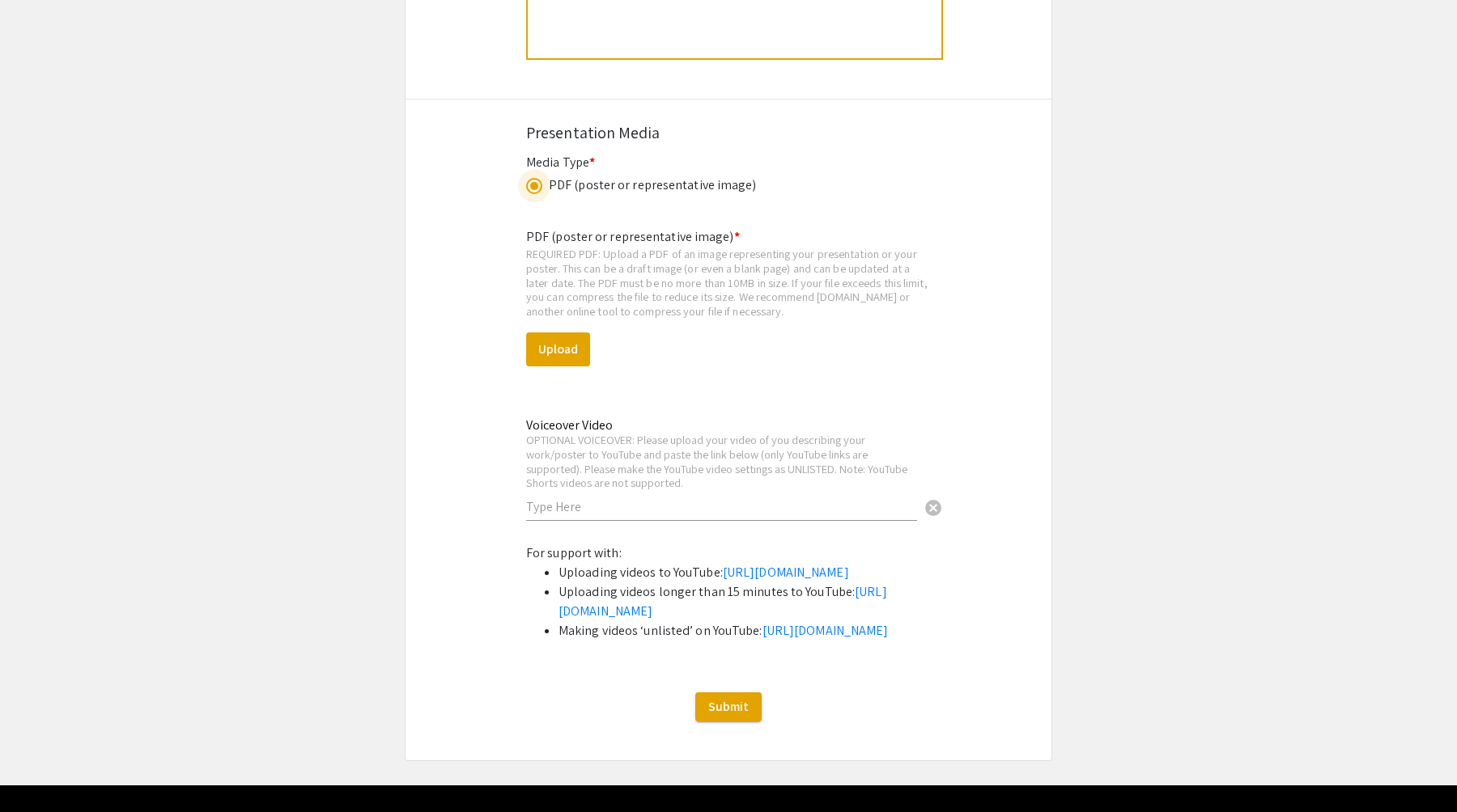
scroll to position [3626, 0]
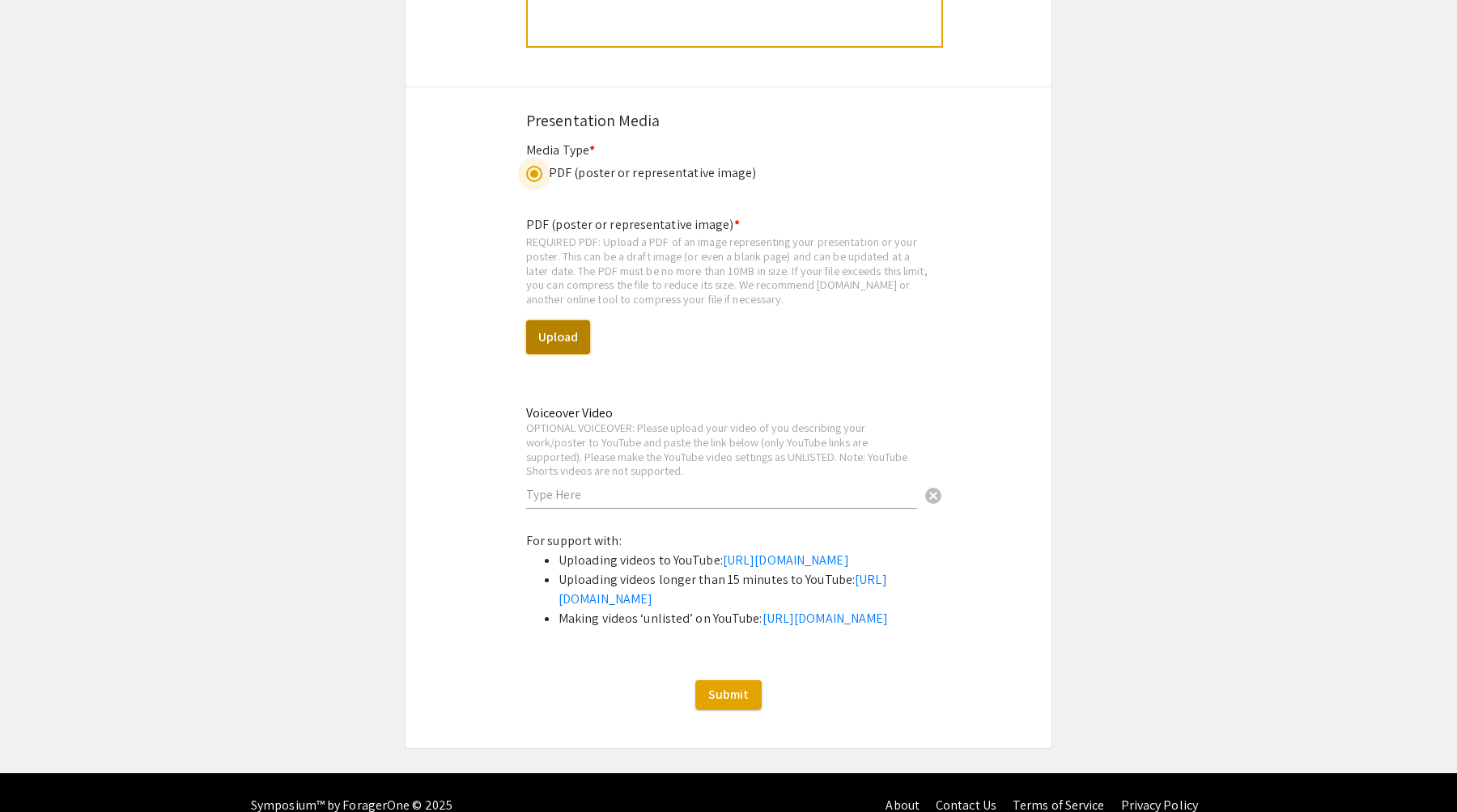
click at [565, 325] on button "Upload" at bounding box center [558, 337] width 64 height 34
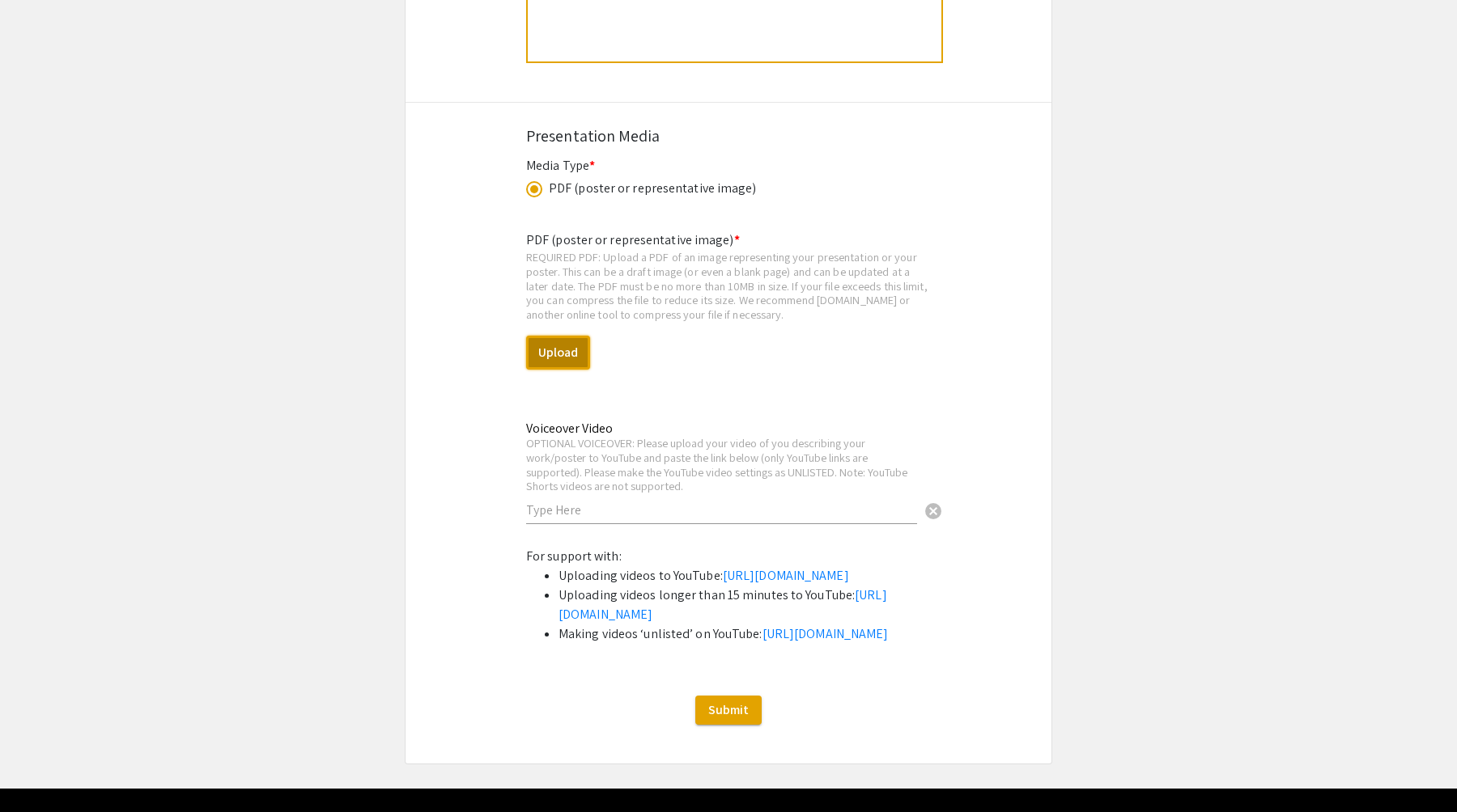
scroll to position [3613, 0]
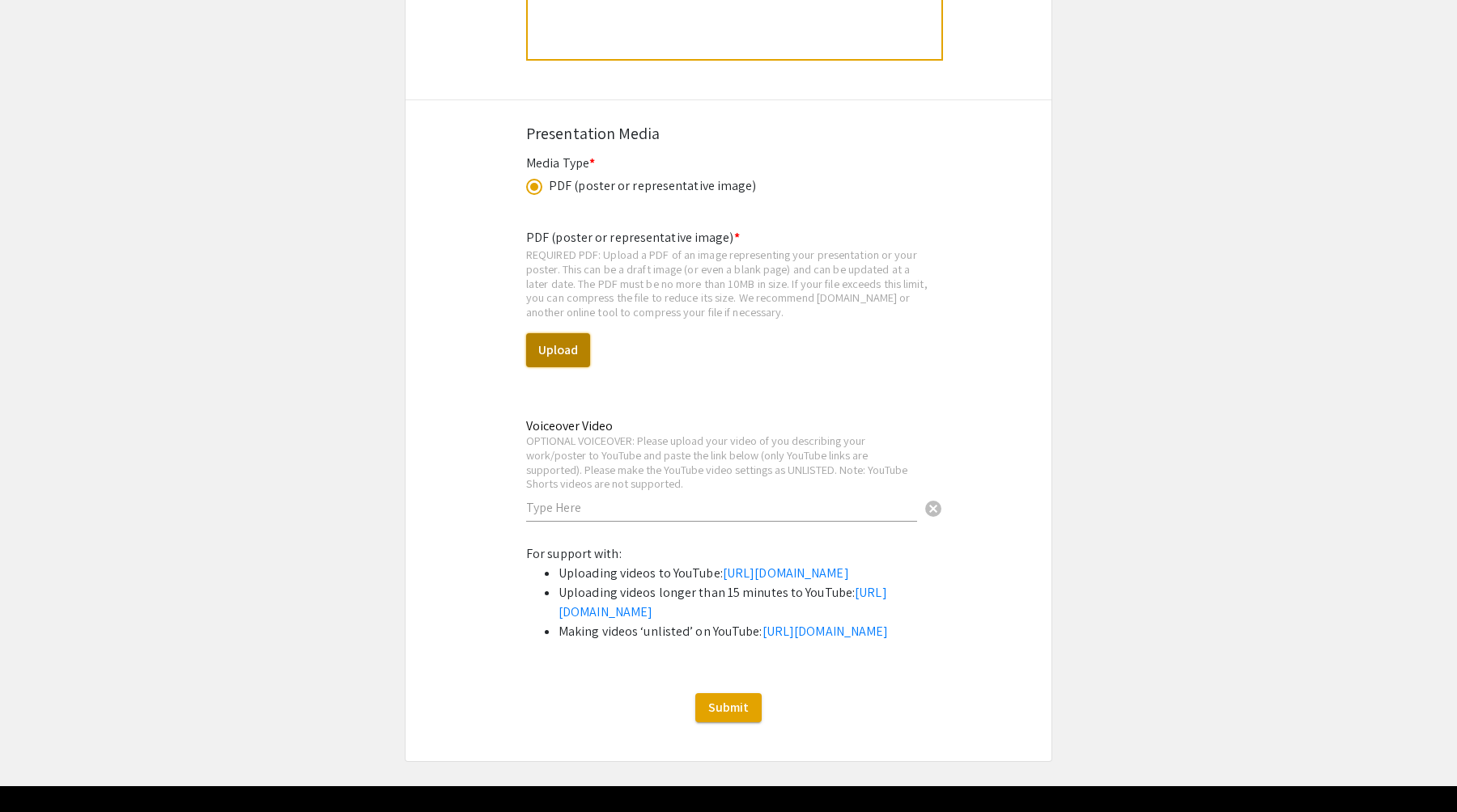
click at [565, 338] on button "Upload" at bounding box center [558, 350] width 64 height 34
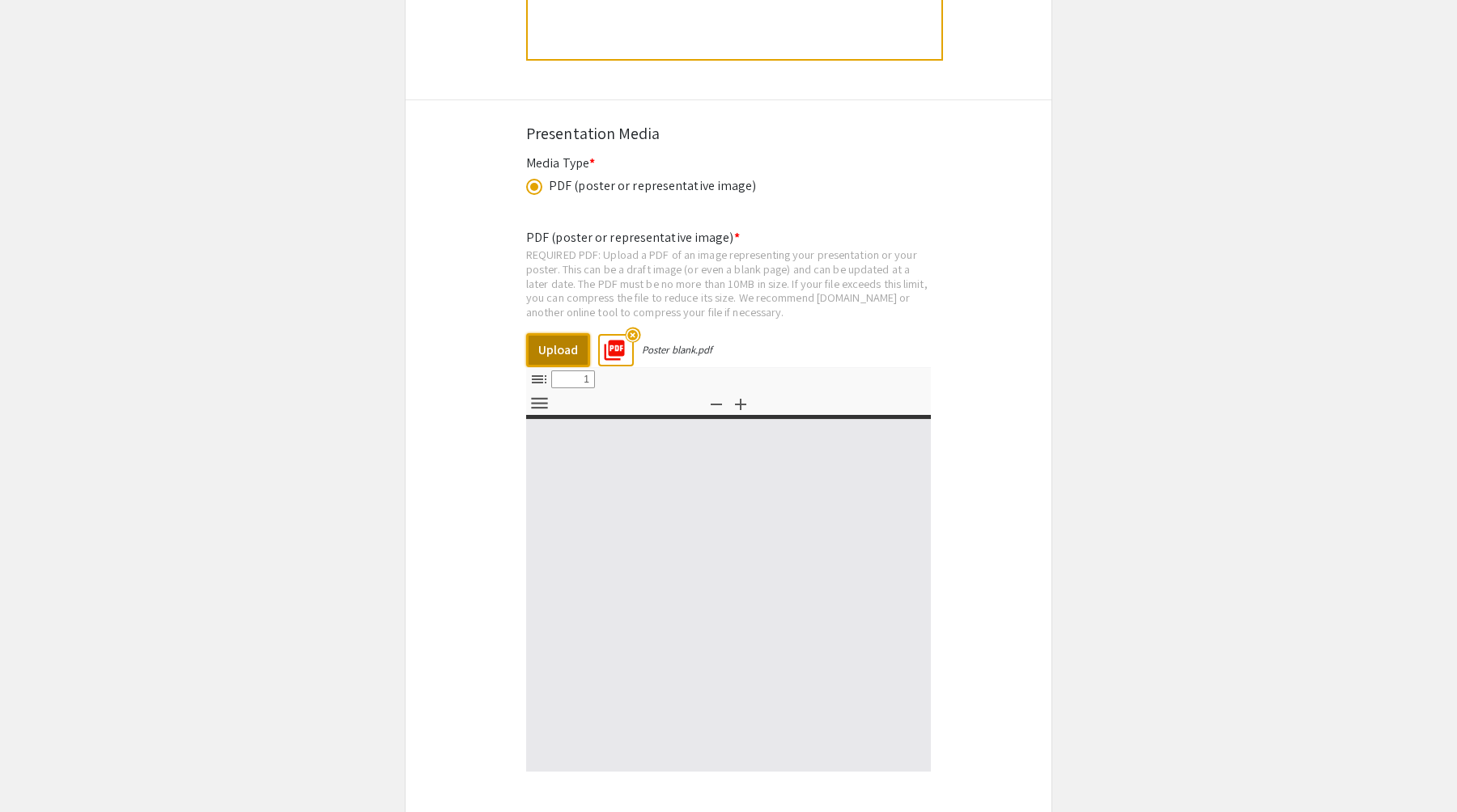
type input "0"
select select "custom"
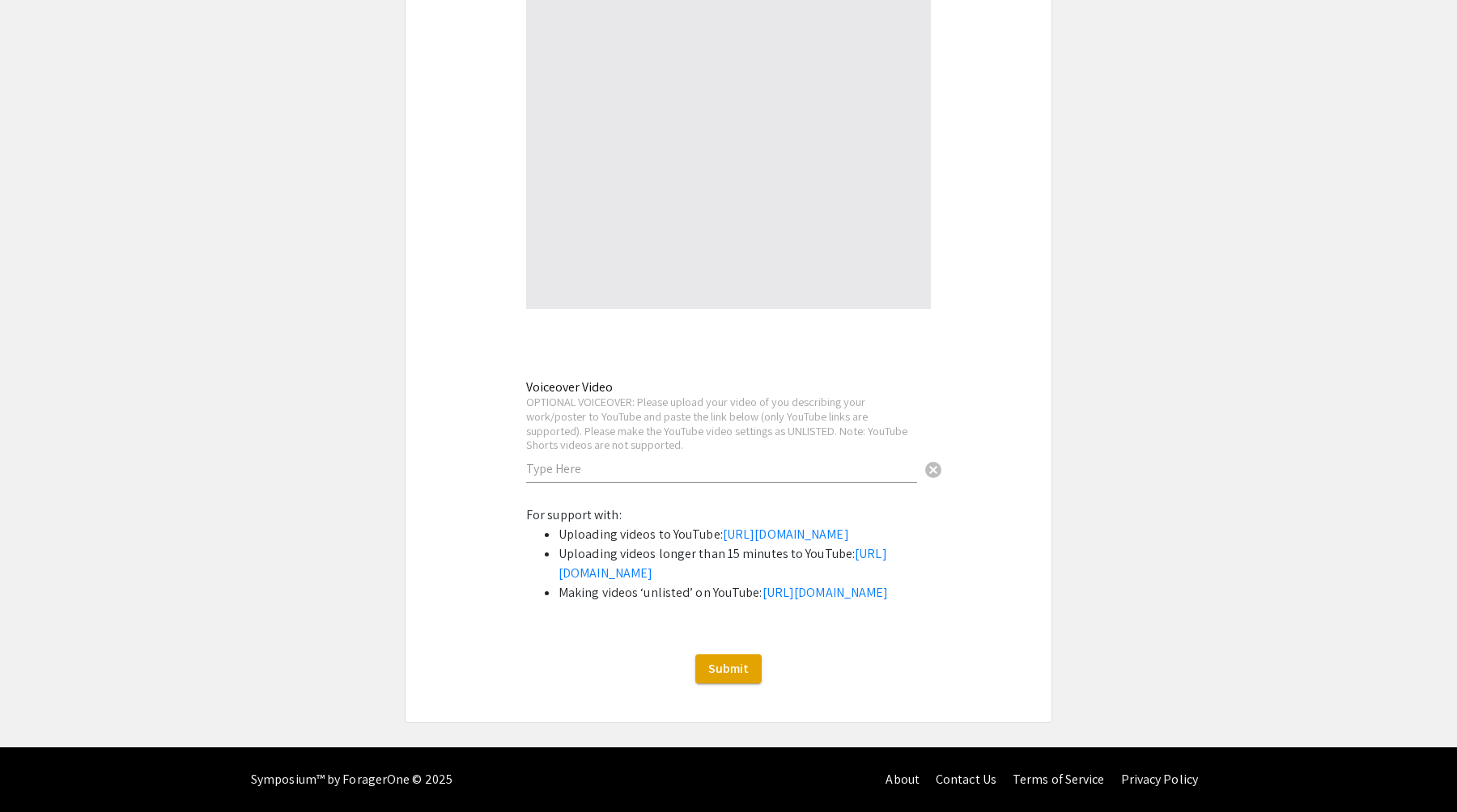
scroll to position [4156, 0]
type input "1"
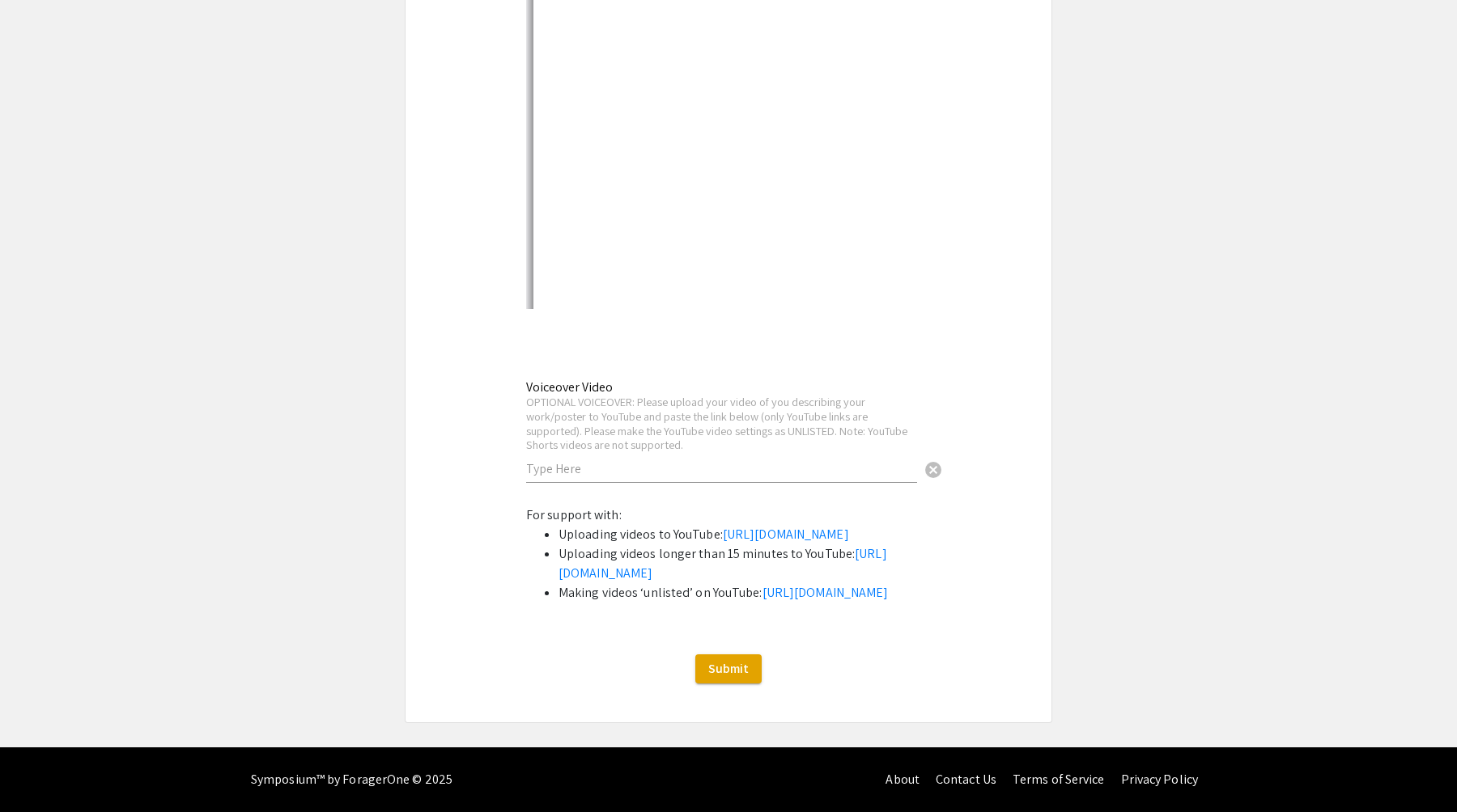
select select "auto"
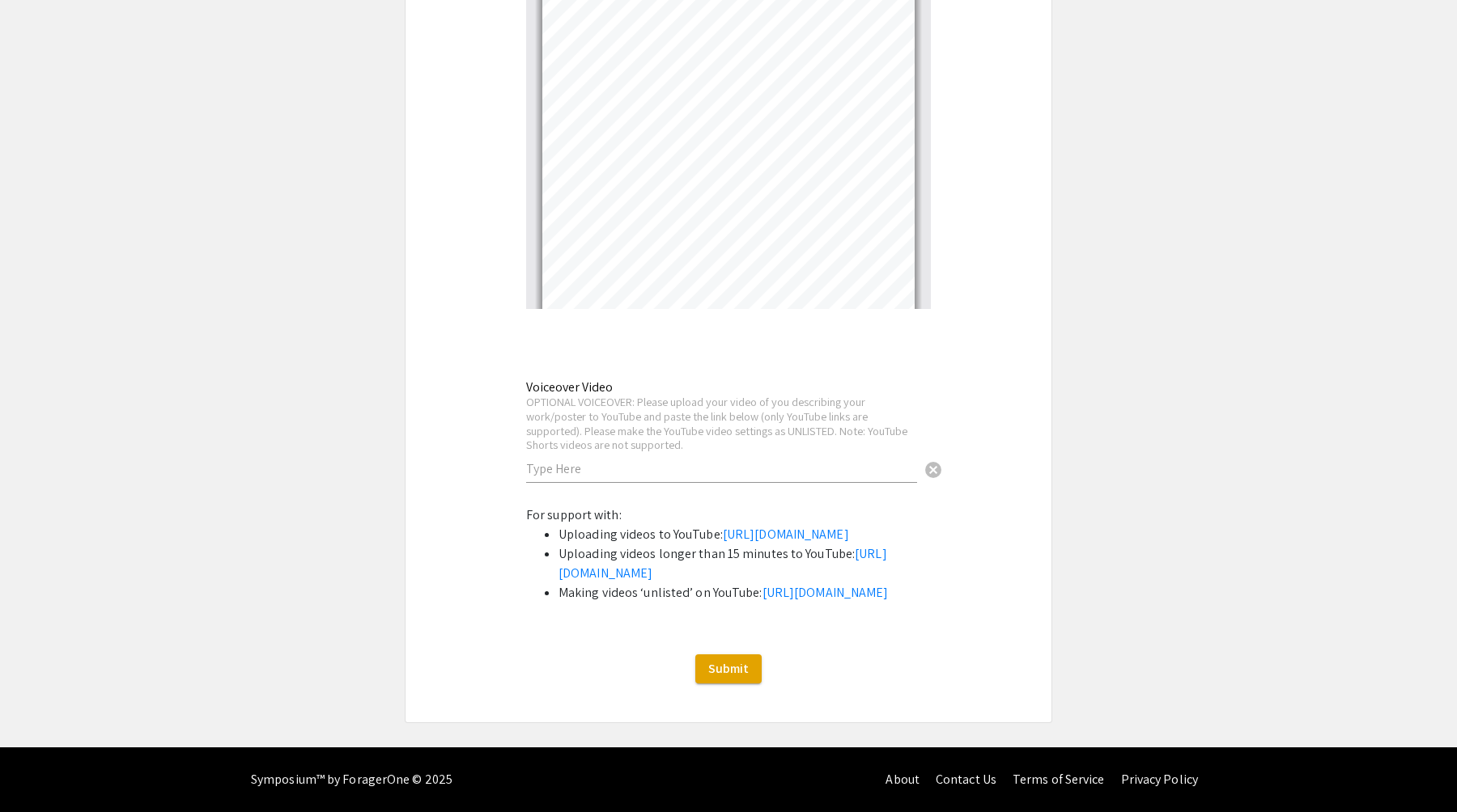
scroll to position [3, 0]
click at [731, 671] on span "Submit" at bounding box center [728, 669] width 40 height 17
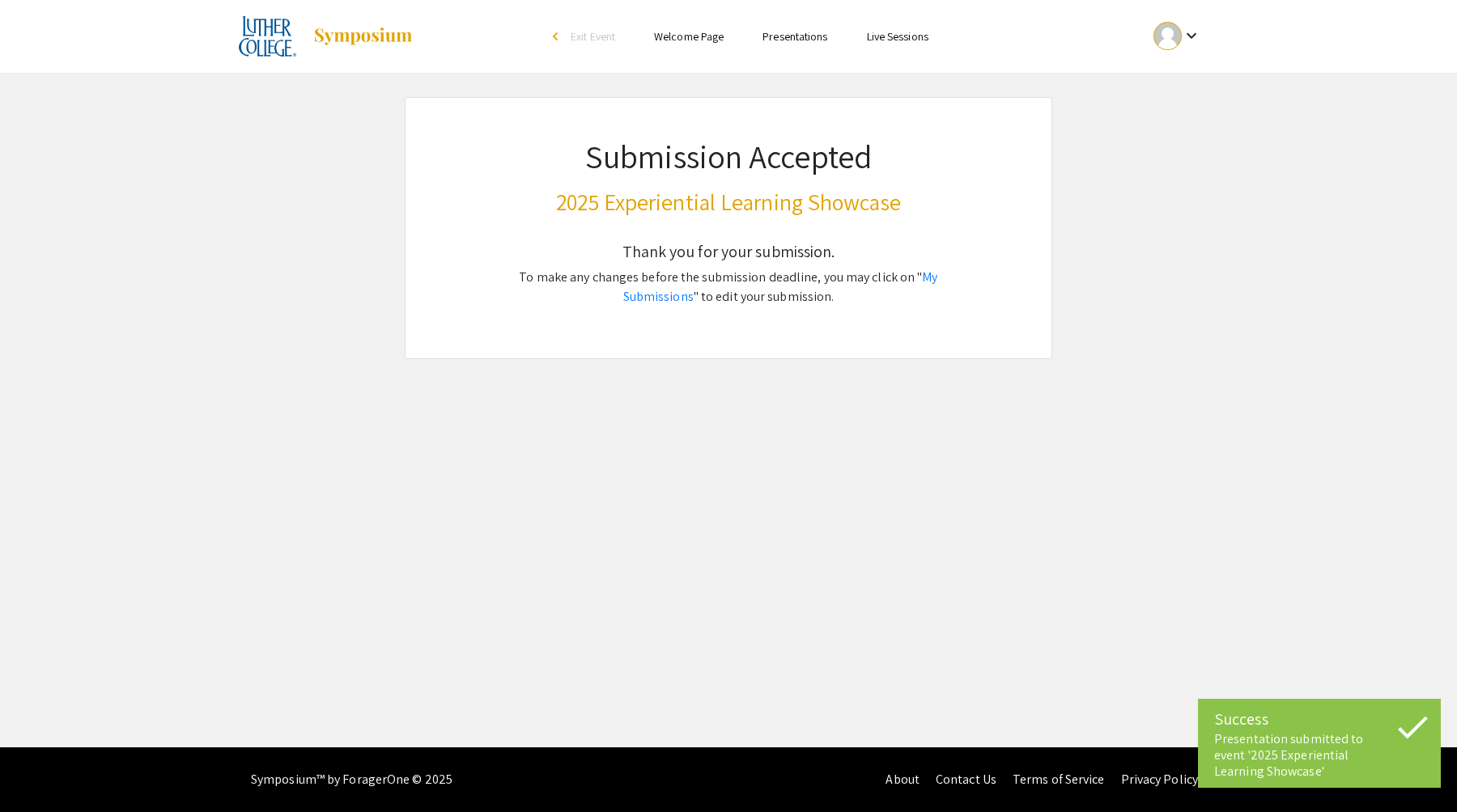
scroll to position [0, 0]
